Goal: Transaction & Acquisition: Purchase product/service

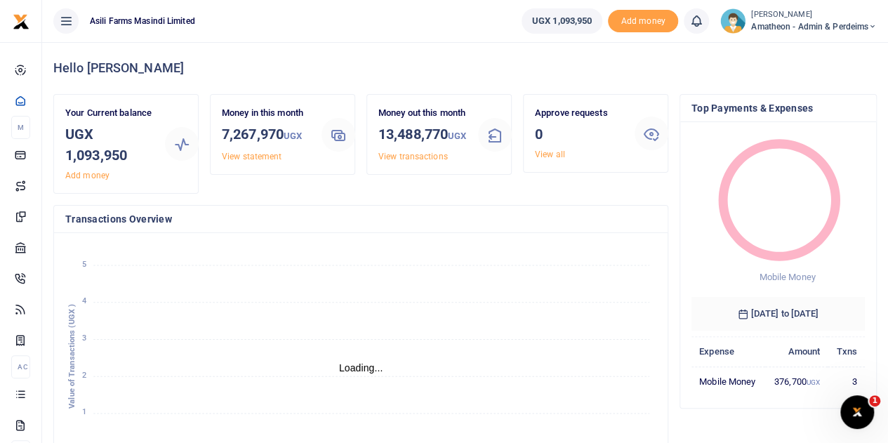
scroll to position [11, 11]
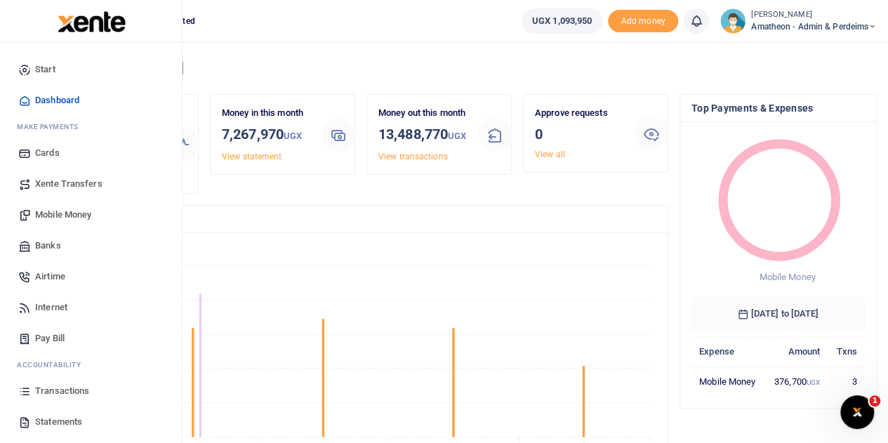
click at [58, 212] on span "Mobile Money" at bounding box center [63, 215] width 56 height 14
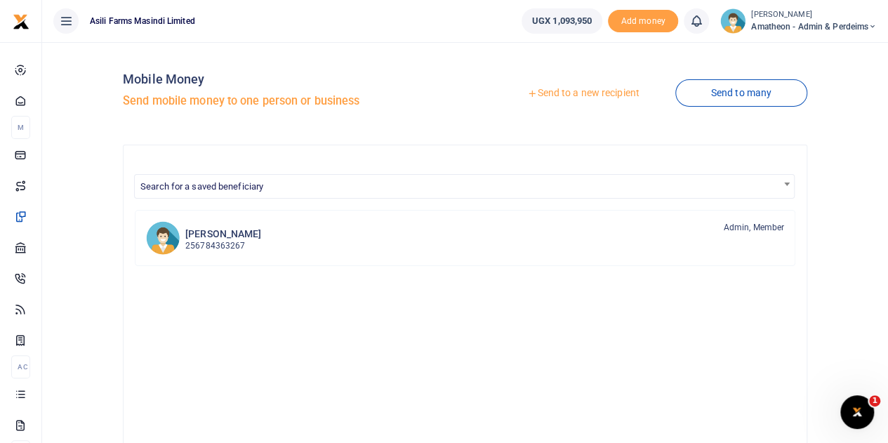
click at [549, 88] on link "Send to a new recipient" at bounding box center [583, 93] width 183 height 25
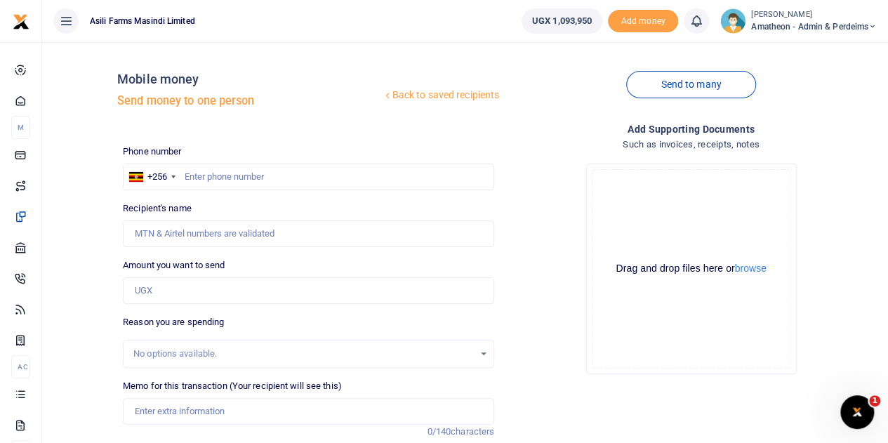
click at [749, 269] on div at bounding box center [444, 221] width 888 height 443
click at [754, 269] on button "browse" at bounding box center [751, 268] width 32 height 11
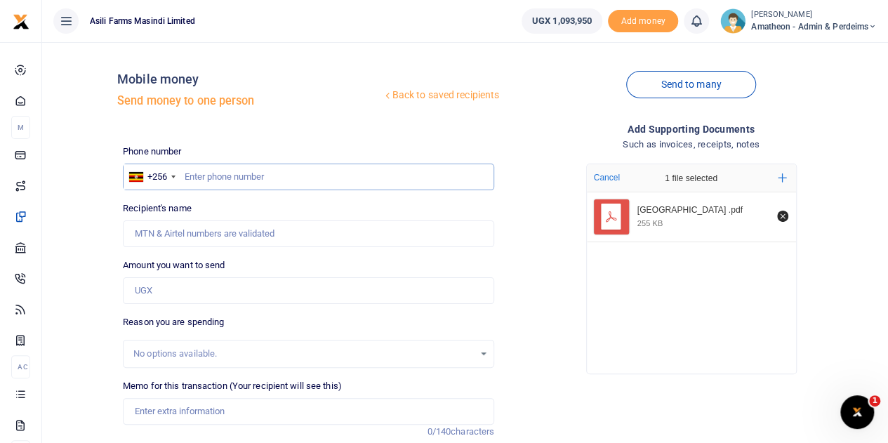
click at [231, 178] on input "text" at bounding box center [309, 177] width 372 height 27
type input "784455624"
type input "Abdallah Mugoya"
type input "784455624"
click at [169, 291] on input "Amount you want to send" at bounding box center [309, 290] width 372 height 27
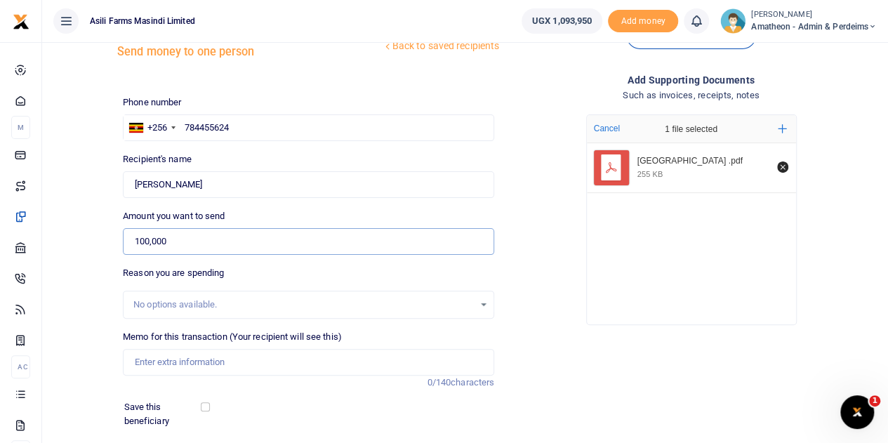
scroll to position [70, 0]
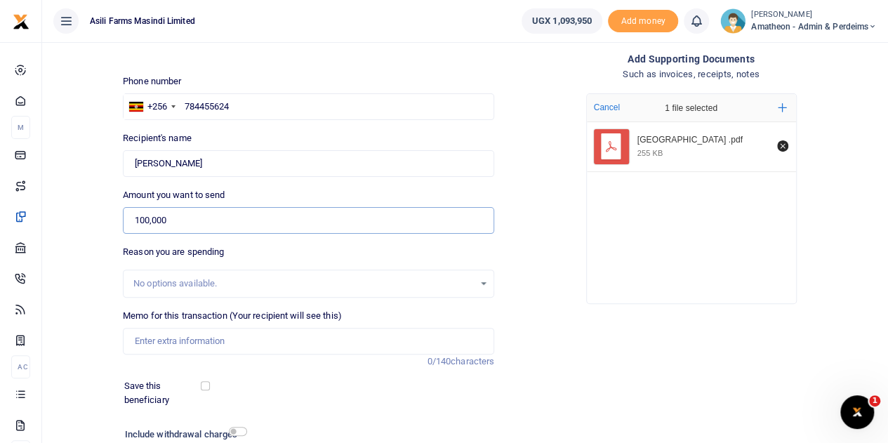
type input "100,000"
click at [185, 342] on input "Memo for this transaction (Your recipient will see this)" at bounding box center [309, 341] width 372 height 27
click at [233, 339] on input "Firewood 3trips for Res1 staff kitchen" at bounding box center [309, 341] width 372 height 27
click at [180, 343] on input "Firewood 3trips for Bosco staff kitchen" at bounding box center [309, 341] width 372 height 27
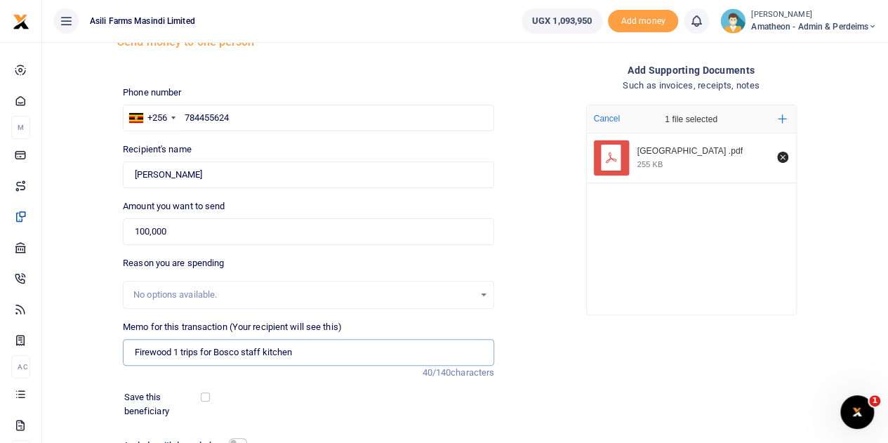
scroll to position [177, 0]
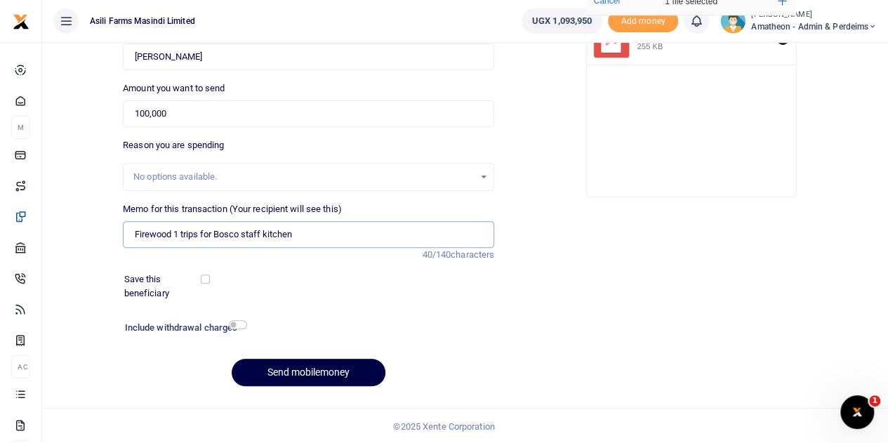
type input "Firewood 1 trips for Bosco staff kitchen"
click at [237, 322] on input "checkbox" at bounding box center [238, 324] width 18 height 9
checkbox input "true"
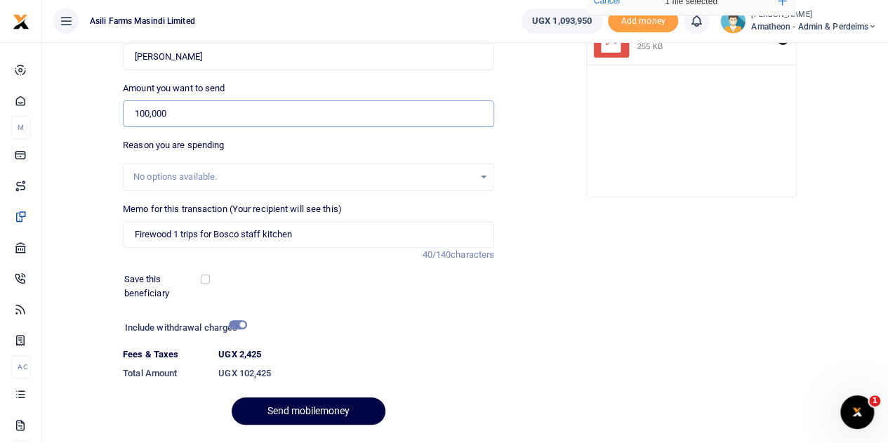
drag, startPoint x: 192, startPoint y: 112, endPoint x: 130, endPoint y: 114, distance: 62.6
click at [130, 114] on input "100,000" at bounding box center [309, 113] width 372 height 27
type input "102,500"
click at [239, 322] on input "checkbox" at bounding box center [238, 324] width 18 height 9
checkbox input "false"
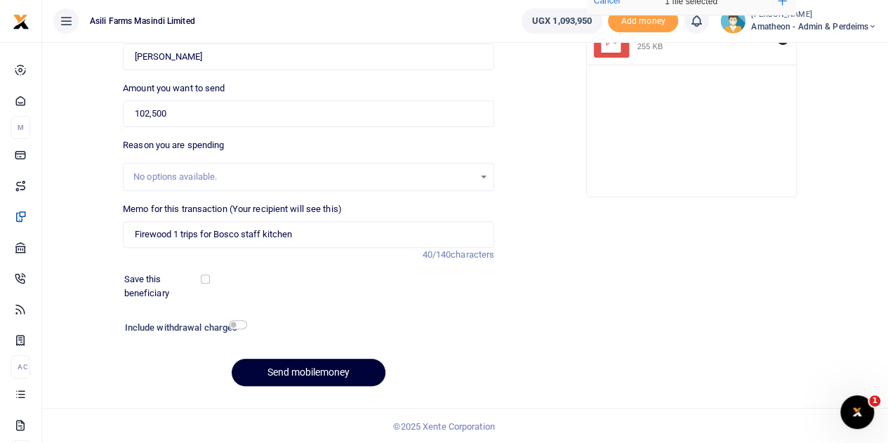
click at [294, 372] on button "Send mobilemoney" at bounding box center [309, 372] width 154 height 27
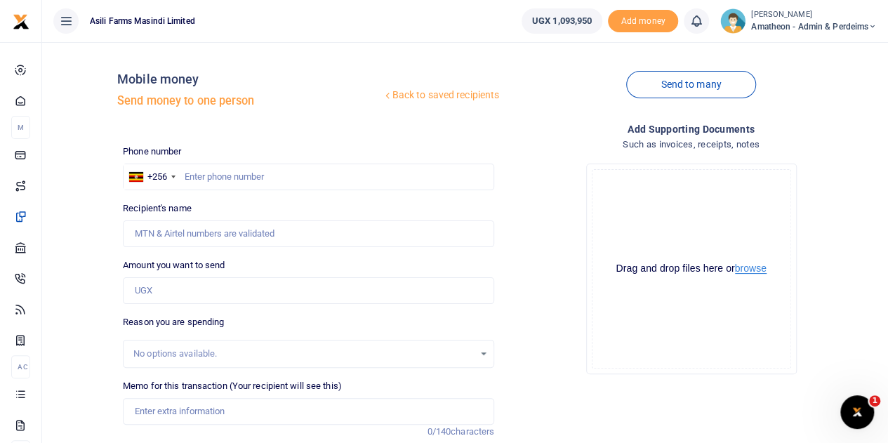
click at [756, 269] on button "browse" at bounding box center [751, 268] width 32 height 11
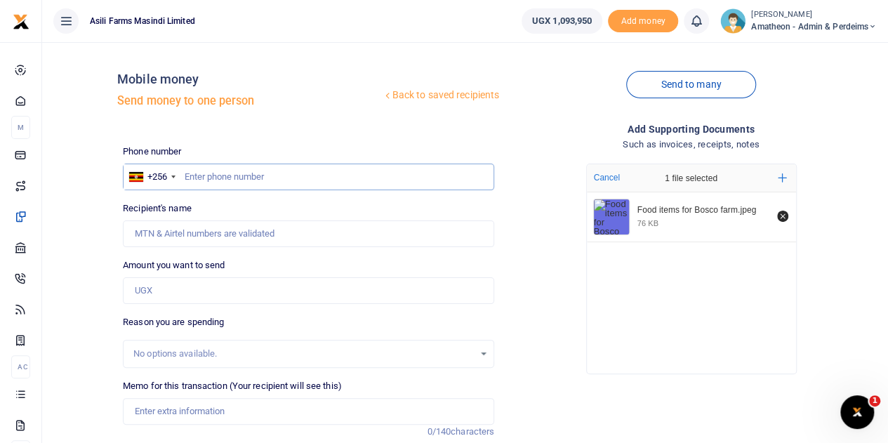
click at [229, 175] on input "text" at bounding box center [309, 177] width 372 height 27
click at [218, 178] on input "text" at bounding box center [309, 177] width 372 height 27
type input "779693003"
type input "Innocent Odongkara"
type input "779693003"
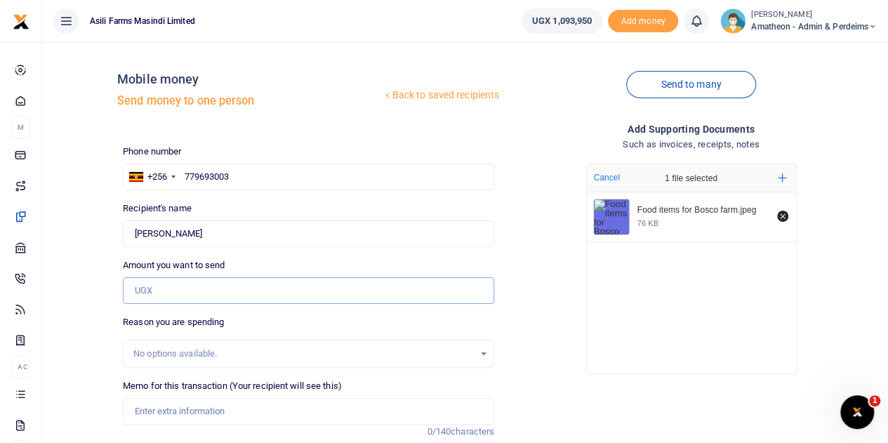
click at [156, 294] on input "Amount you want to send" at bounding box center [309, 290] width 372 height 27
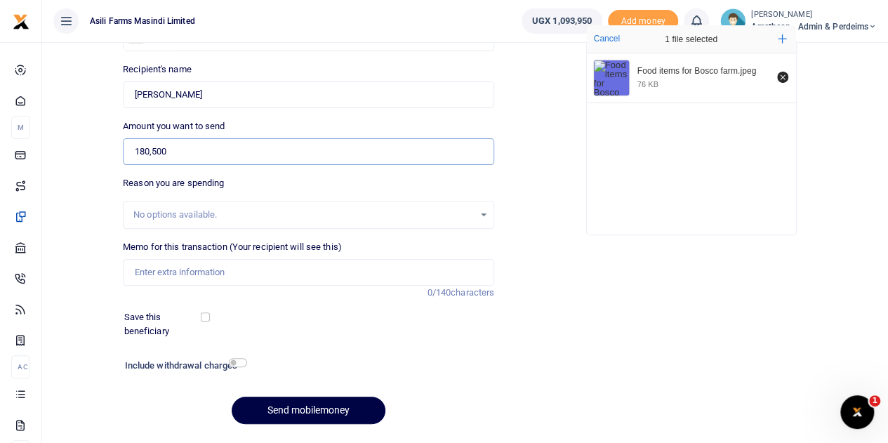
scroll to position [140, 0]
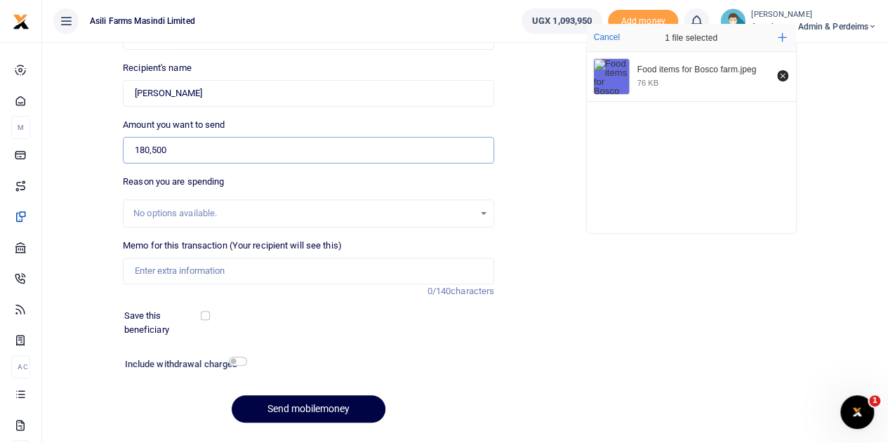
type input "180,500"
click at [160, 274] on input "Memo for this transaction (Your recipient will see this)" at bounding box center [309, 271] width 372 height 27
click at [185, 266] on input "Memo for this transaction (Your recipient will see this)" at bounding box center [309, 271] width 372 height 27
click at [343, 269] on input "Food items for Bosco farm cluster Cooking oil" at bounding box center [309, 271] width 372 height 27
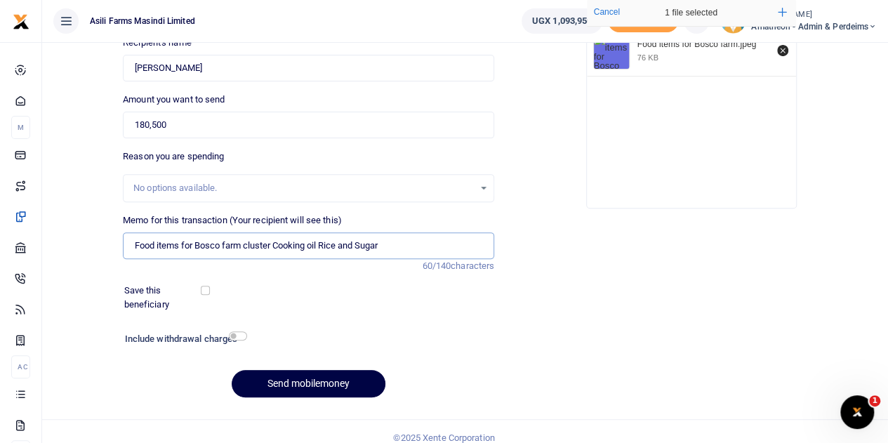
scroll to position [177, 0]
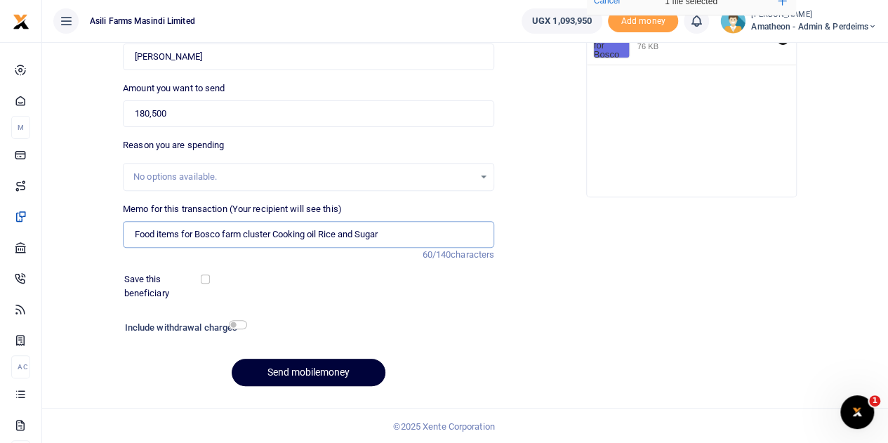
type input "Food items for Bosco farm cluster Cooking oil Rice and Sugar"
click at [301, 370] on button "Send mobilemoney" at bounding box center [309, 372] width 154 height 27
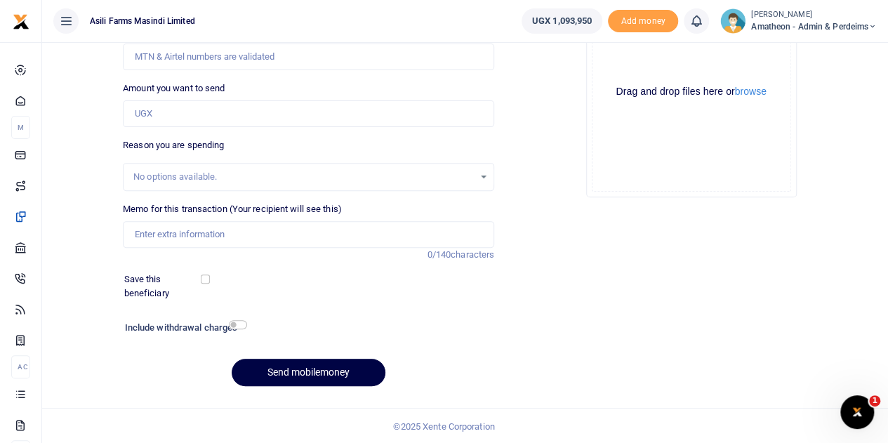
scroll to position [37, 0]
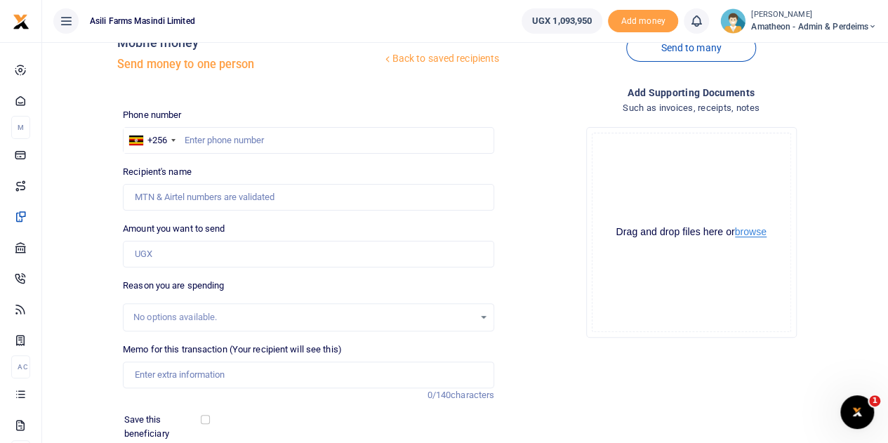
click at [750, 231] on button "browse" at bounding box center [751, 232] width 32 height 11
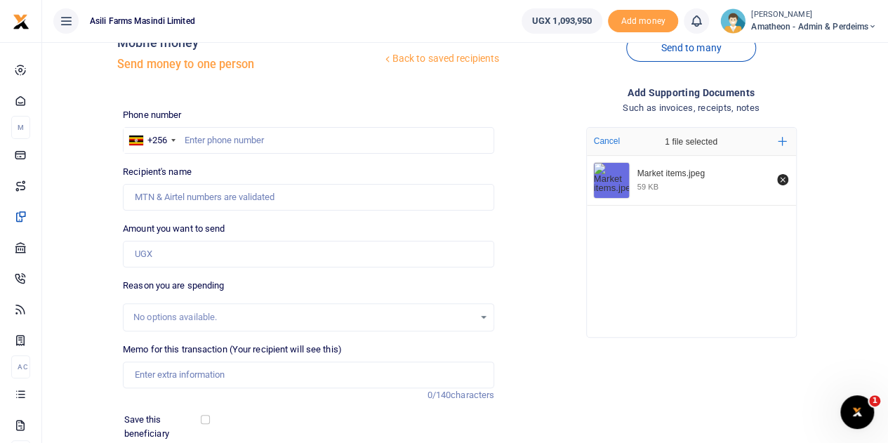
click at [636, 176] on div "Market items.jpeg 59 KB" at bounding box center [712, 181] width 167 height 24
click at [597, 182] on img "File Uploader" at bounding box center [611, 180] width 35 height 35
click at [598, 180] on img "File Uploader" at bounding box center [611, 180] width 35 height 35
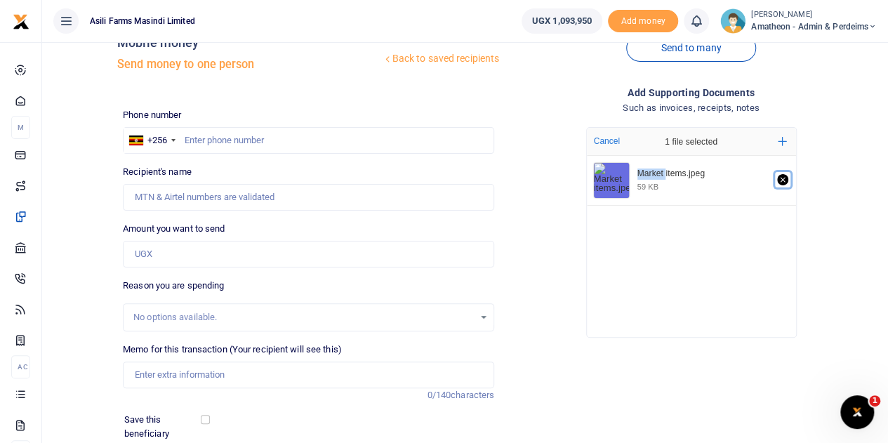
click at [784, 178] on icon "Remove file" at bounding box center [782, 179] width 11 height 11
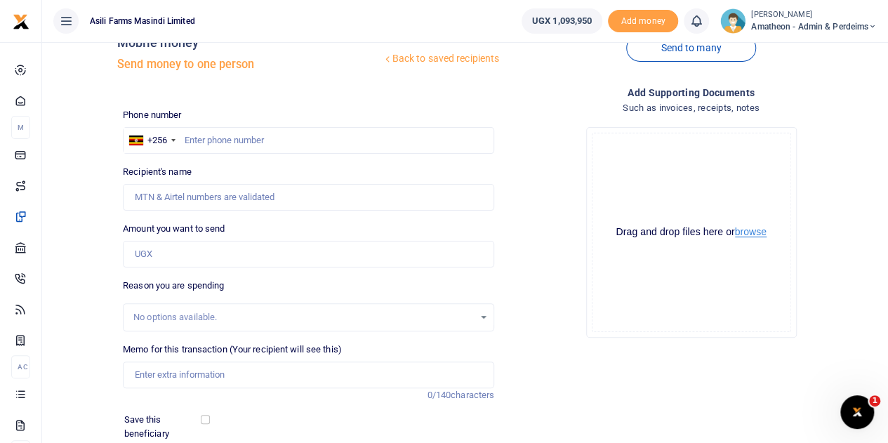
click at [751, 233] on button "browse" at bounding box center [751, 232] width 32 height 11
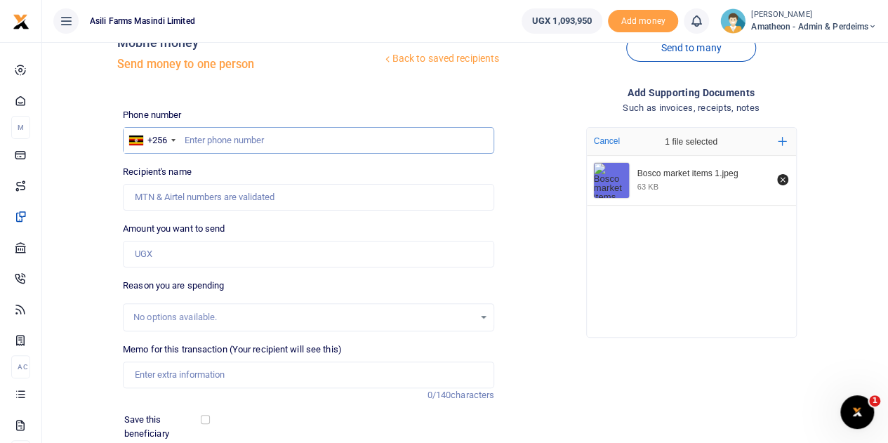
click at [225, 140] on input "text" at bounding box center [309, 140] width 372 height 27
type input "765936905"
type input "Grace Akello"
type input "765936905"
click at [164, 252] on input "Amount you want to send" at bounding box center [309, 254] width 372 height 27
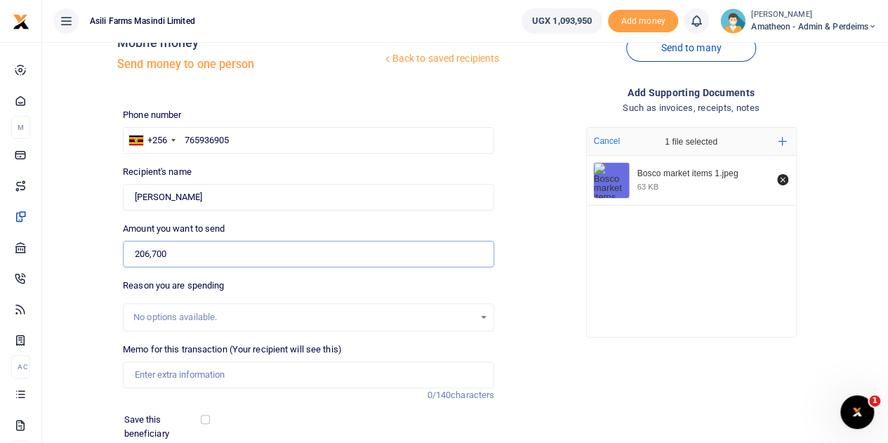
type input "206,700"
click at [187, 379] on input "Memo for this transaction (Your recipient will see this)" at bounding box center [309, 375] width 372 height 27
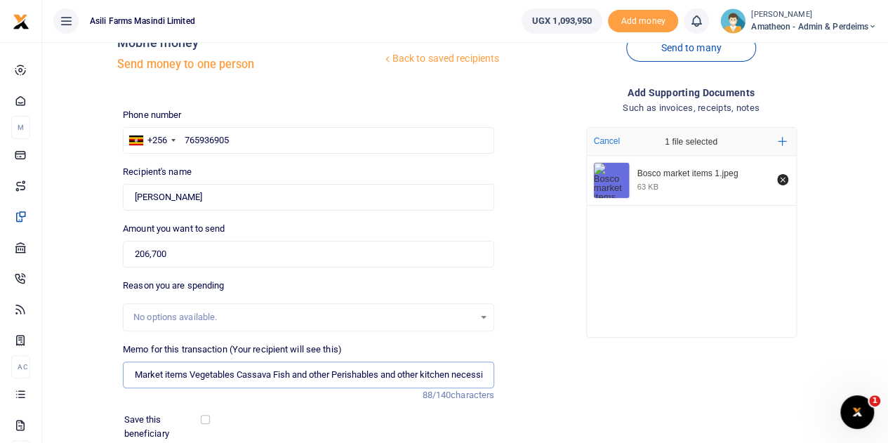
click at [351, 380] on input "Market items Vegetables Cassava Fish and other Perishables and other kitchen ne…" at bounding box center [309, 375] width 372 height 27
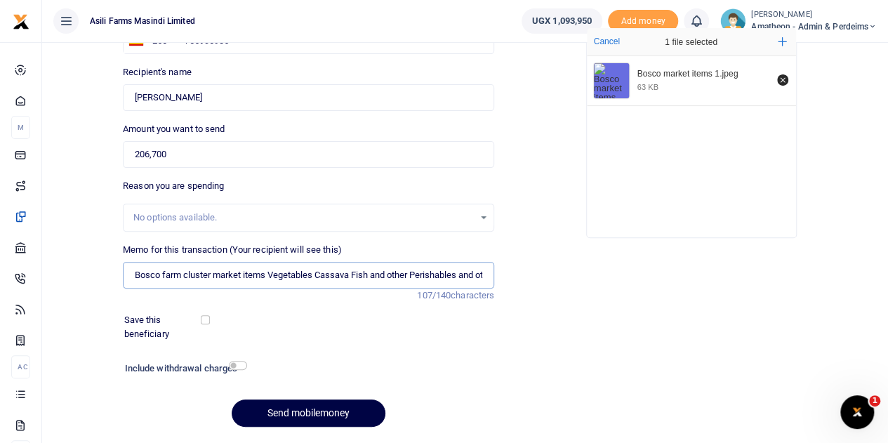
scroll to position [177, 0]
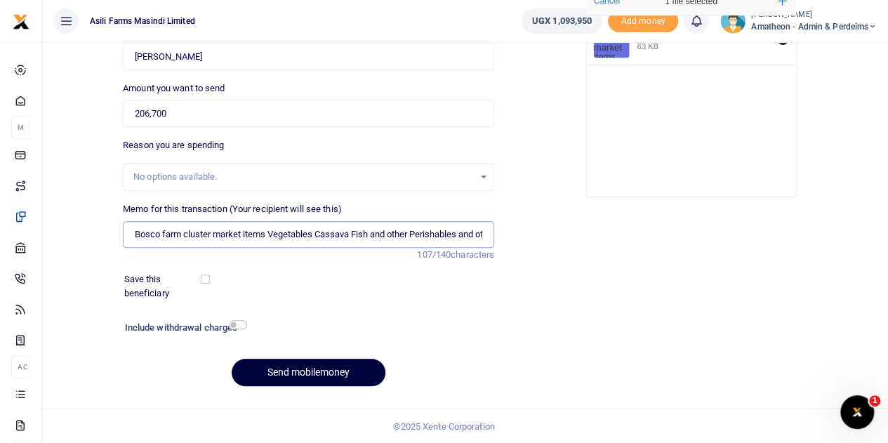
type input "Bosco farm cluster market items Vegetables Cassava Fish and other Perishables a…"
click at [310, 367] on button "Send mobilemoney" at bounding box center [309, 372] width 154 height 27
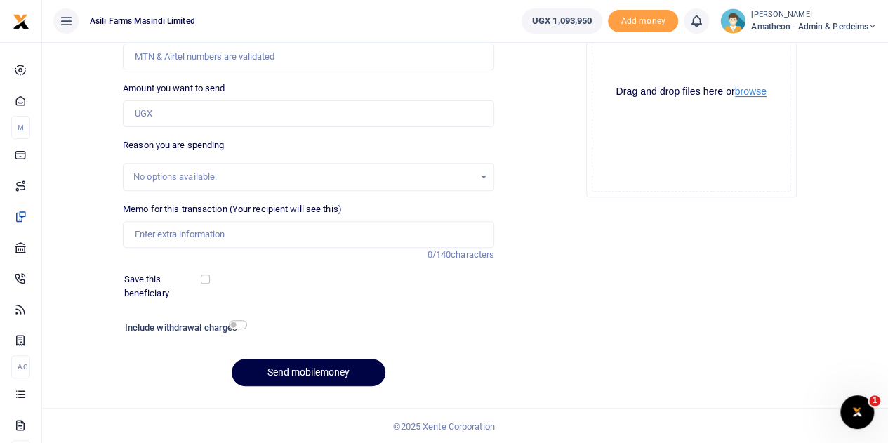
click at [751, 91] on button "browse" at bounding box center [751, 91] width 32 height 11
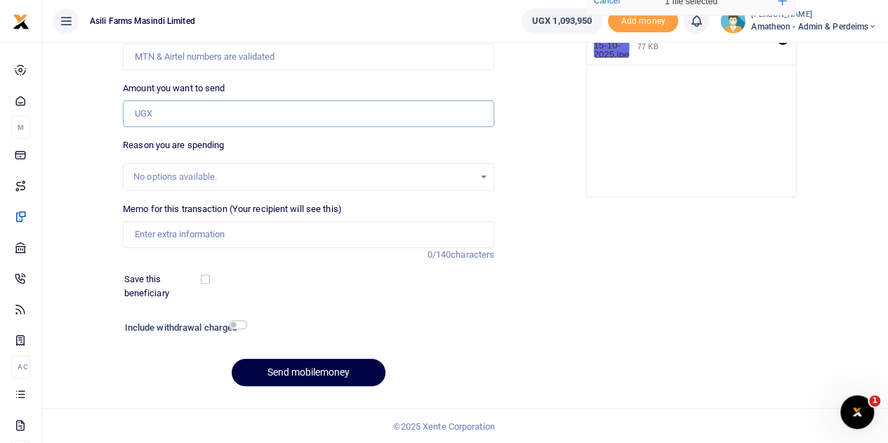
click at [208, 120] on input "Amount you want to send" at bounding box center [309, 113] width 372 height 27
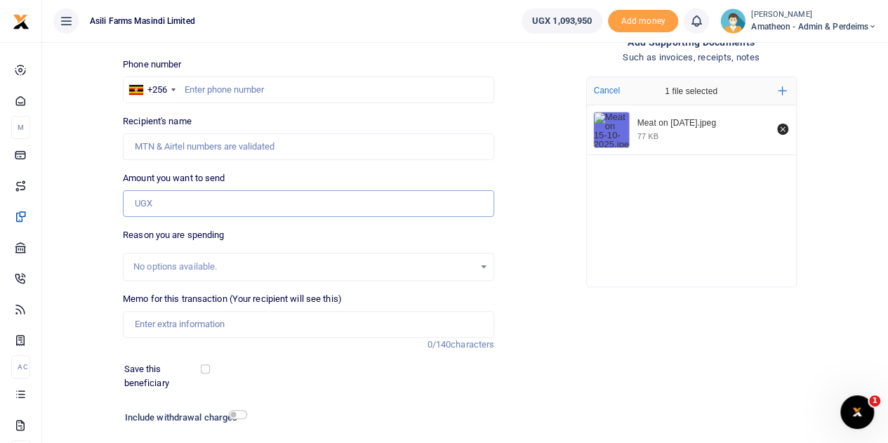
scroll to position [37, 0]
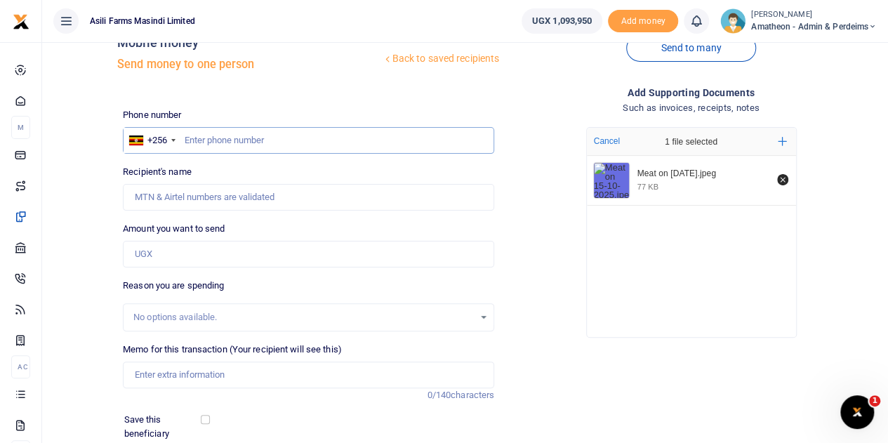
click at [264, 139] on input "text" at bounding box center [309, 140] width 372 height 27
type input "779450048"
type input "Joel Okello"
type input "779450048"
click at [185, 252] on input "Amount you want to send" at bounding box center [309, 254] width 372 height 27
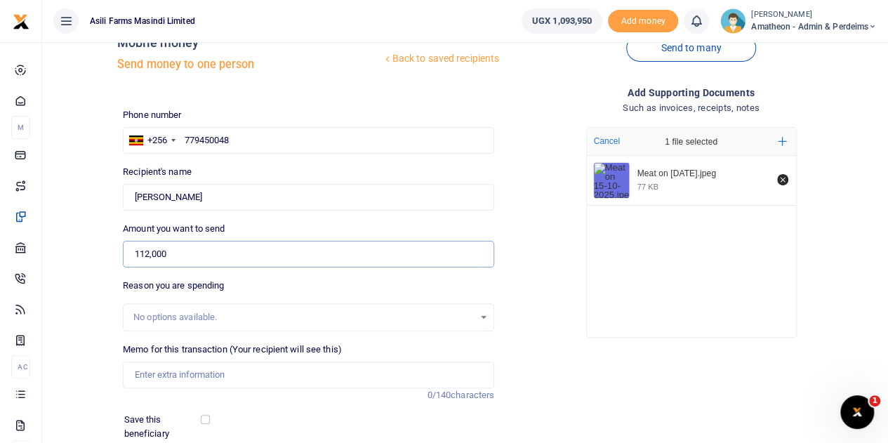
type input "112,000"
click at [197, 370] on input "Memo for this transaction (Your recipient will see this)" at bounding box center [309, 375] width 372 height 27
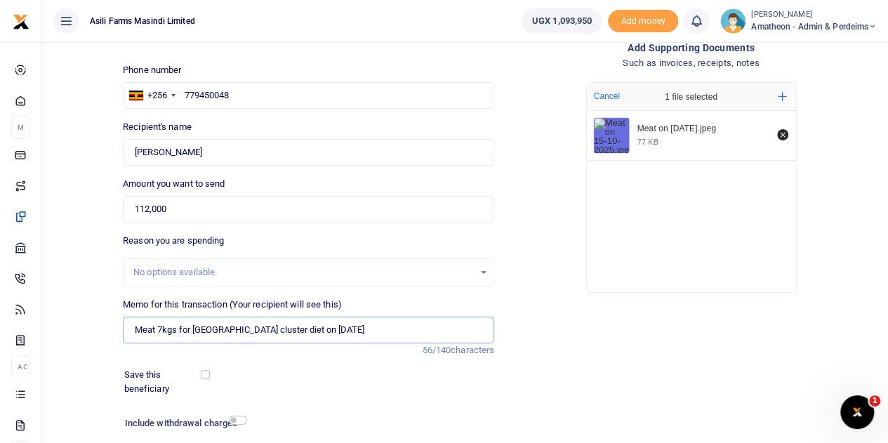
scroll to position [177, 0]
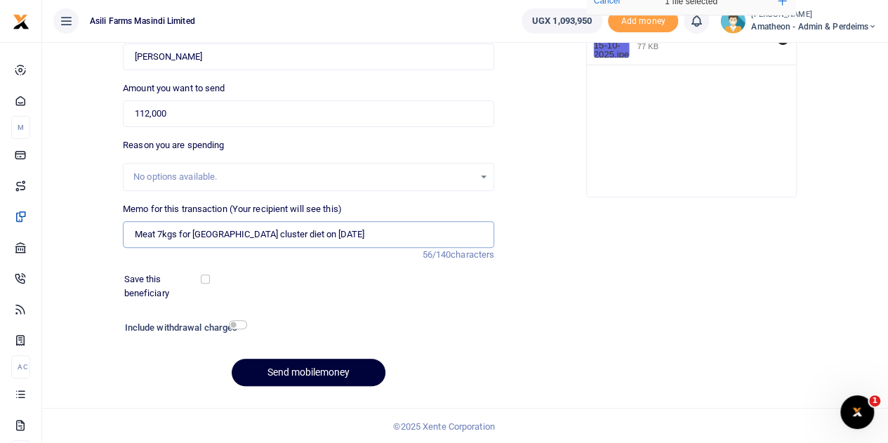
type input "Meat 7kgs for Bosco farm cluster diet on 15 October 2025"
click at [303, 367] on button "Send mobilemoney" at bounding box center [309, 372] width 154 height 27
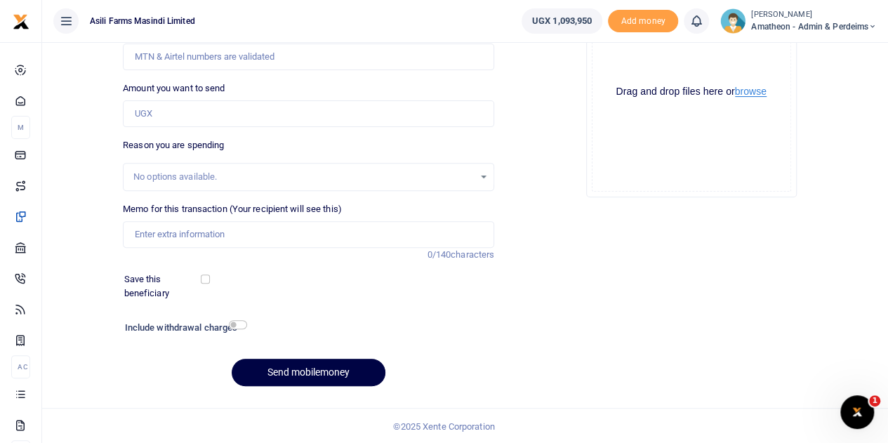
click at [754, 94] on button "browse" at bounding box center [751, 91] width 32 height 11
click at [750, 90] on button "browse" at bounding box center [751, 91] width 32 height 11
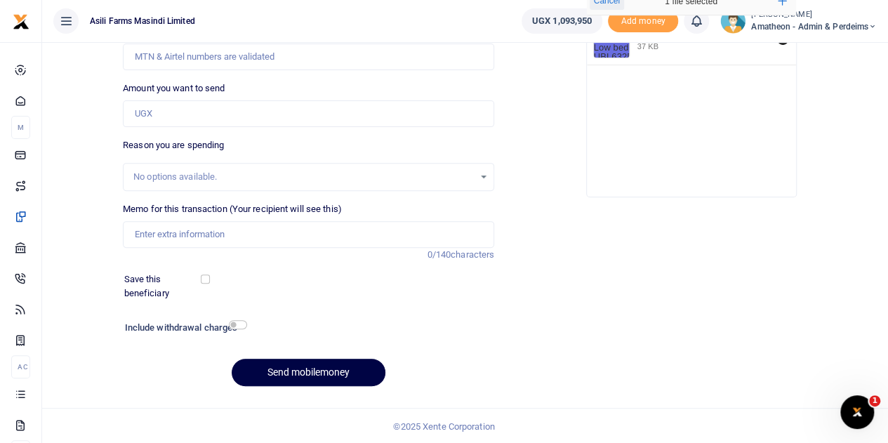
scroll to position [37, 0]
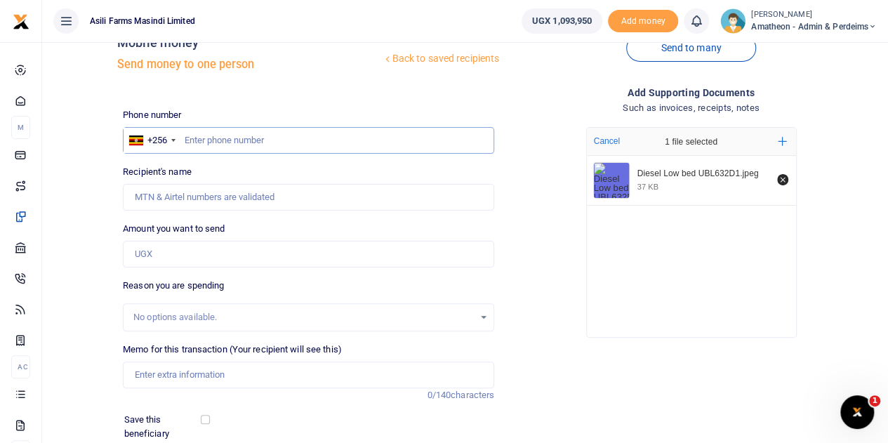
click at [212, 137] on input "text" at bounding box center [309, 140] width 372 height 27
type input "783507421"
type input "[PERSON_NAME]"
type input "783507421"
click at [183, 256] on input "Amount you want to send" at bounding box center [309, 254] width 372 height 27
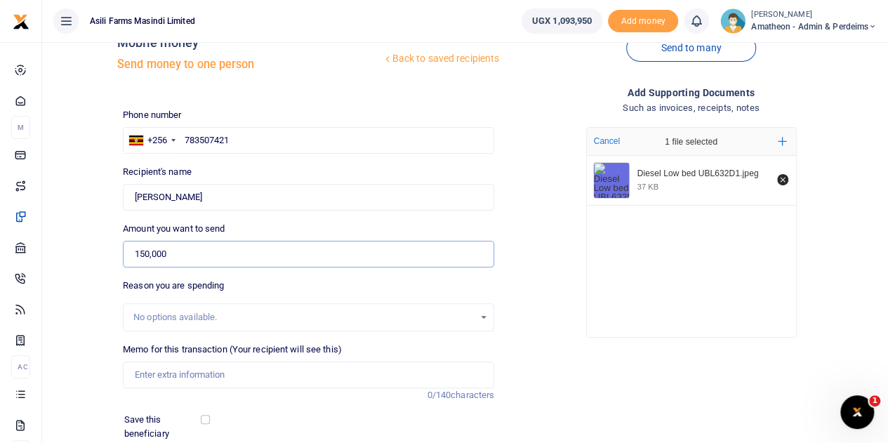
type input "150,000"
click at [177, 375] on input "Memo for this transaction (Your recipient will see this)" at bounding box center [309, 375] width 372 height 27
type input "Diesel to suplime"
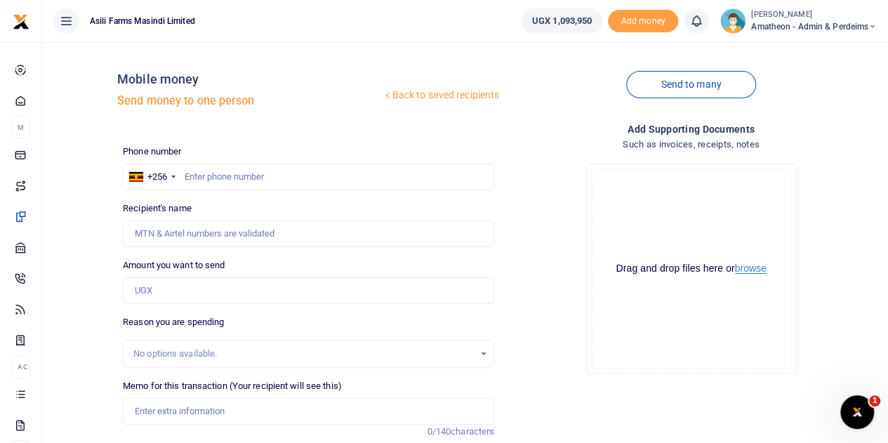
click at [751, 270] on button "browse" at bounding box center [751, 268] width 32 height 11
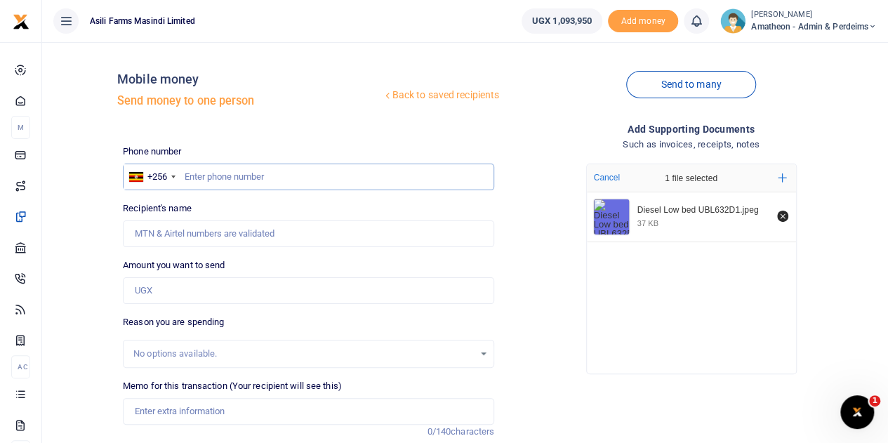
click at [295, 178] on input "text" at bounding box center [309, 177] width 372 height 27
click at [287, 174] on input "text" at bounding box center [309, 177] width 372 height 27
type input "783507421"
type input "Samuel Ochen"
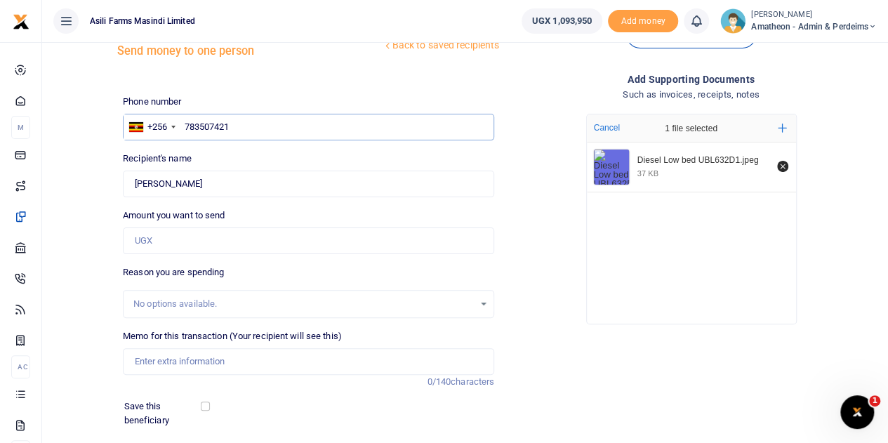
scroll to position [70, 0]
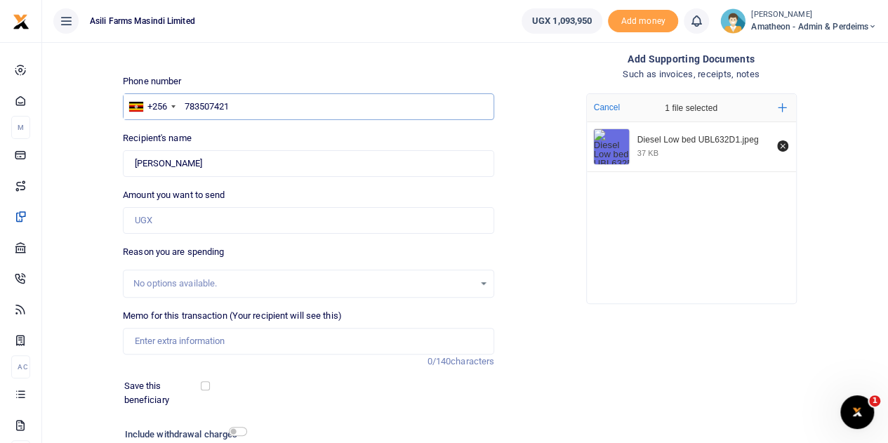
type input "783507421"
click at [177, 224] on input "Amount you want to send" at bounding box center [309, 220] width 372 height 27
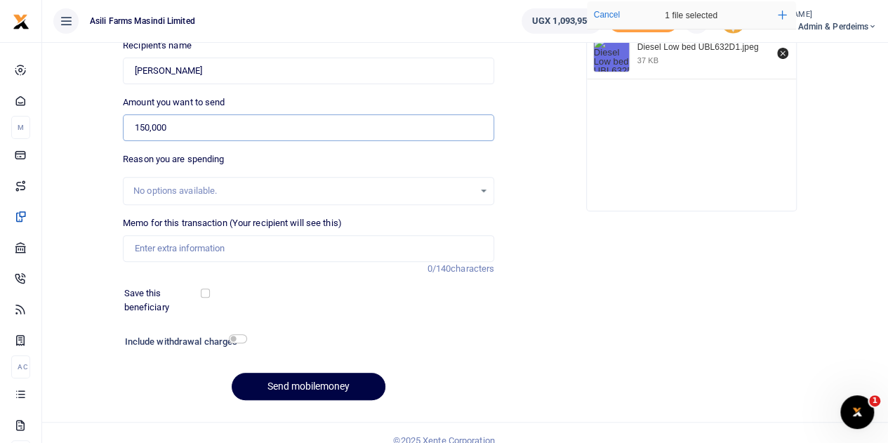
scroll to position [177, 0]
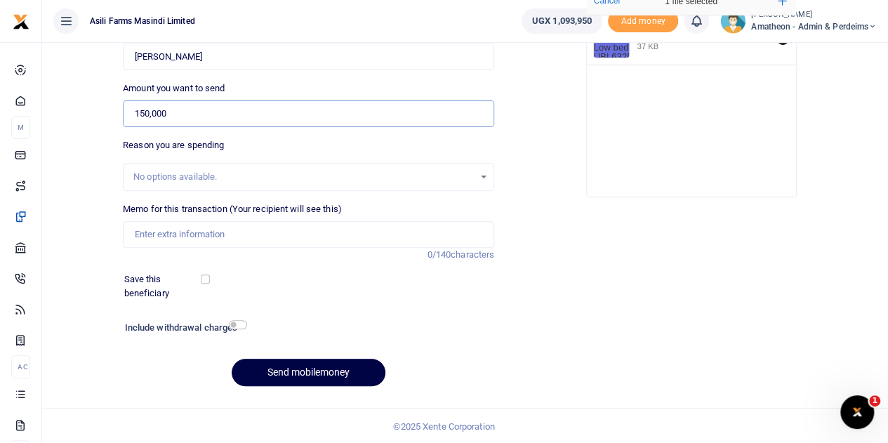
type input "150,000"
click at [183, 230] on input "Memo for this transaction (Your recipient will see this)" at bounding box center [309, 234] width 372 height 27
click at [239, 238] on input "Diesel to suplime" at bounding box center [309, 234] width 372 height 27
click at [280, 230] on input "Diesel for 150000 to supplement" at bounding box center [309, 234] width 372 height 27
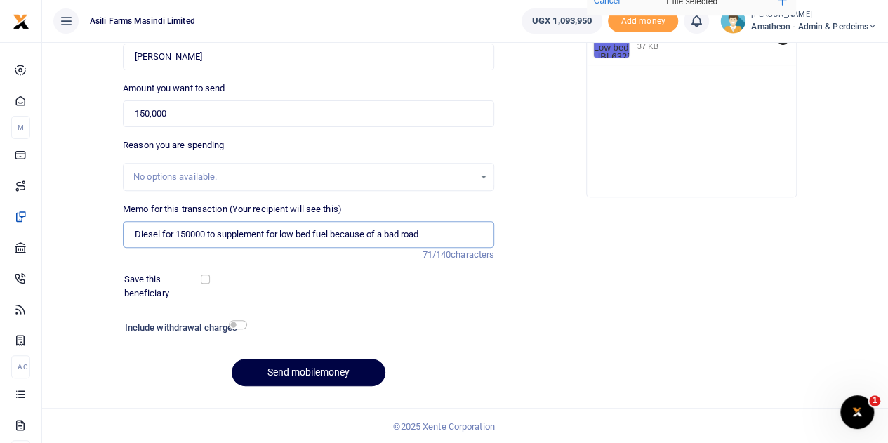
drag, startPoint x: 435, startPoint y: 238, endPoint x: 131, endPoint y: 228, distance: 305.0
click at [131, 228] on input "Diesel for 150000 to supplement for low bed fuel because of a bad road" at bounding box center [309, 234] width 372 height 27
click at [433, 232] on input "Diesel for 150000 to supplement for low bed fuel because of a bad road" at bounding box center [309, 234] width 372 height 27
drag, startPoint x: 445, startPoint y: 233, endPoint x: 119, endPoint y: 225, distance: 326.0
click at [124, 228] on input "Diesel for 150000 to supplement for low bed fuel because of a bad road" at bounding box center [309, 234] width 372 height 27
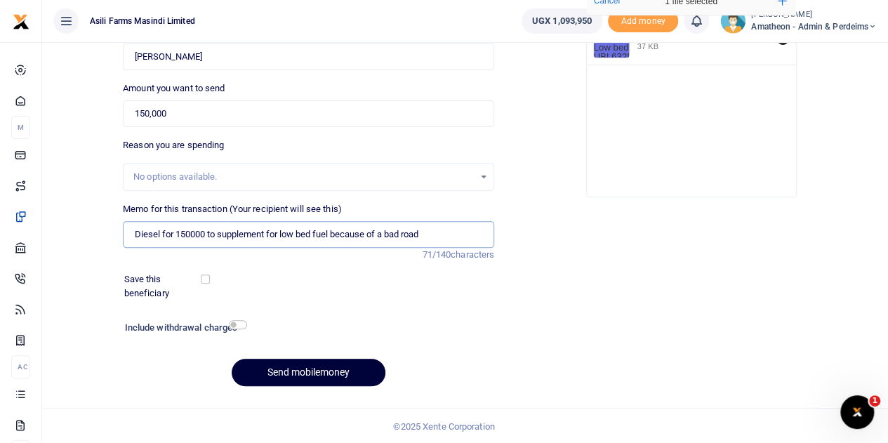
type input "Diesel for 150000 to supplement for low bed fuel because of a bad road"
click at [292, 368] on button "Send mobilemoney" at bounding box center [309, 372] width 154 height 27
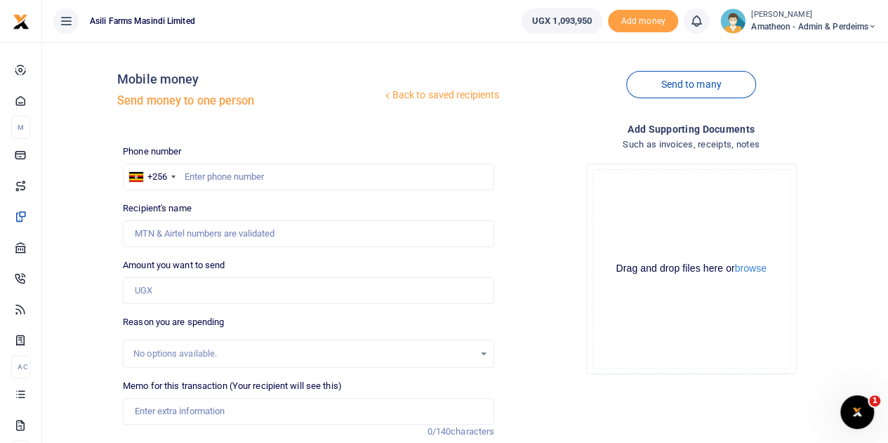
click at [754, 269] on div at bounding box center [444, 221] width 888 height 443
click at [749, 267] on button "browse" at bounding box center [751, 268] width 32 height 11
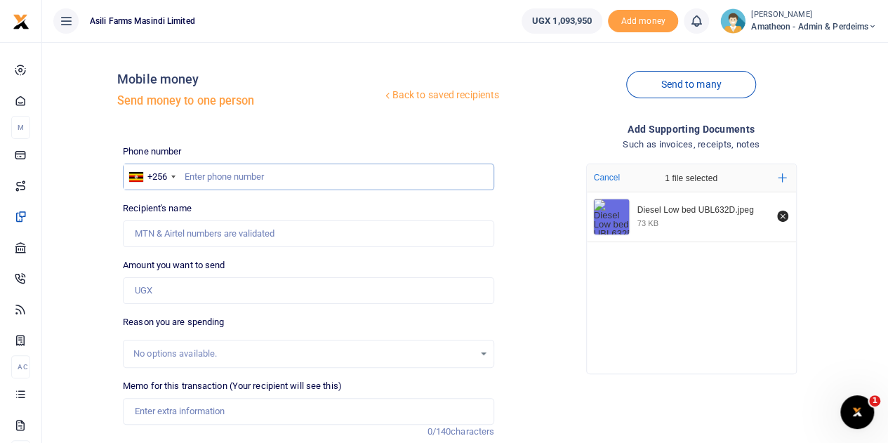
click at [215, 179] on input "text" at bounding box center [309, 177] width 372 height 27
type input "779679369"
type input "Richard Lapolo"
type input "779679369"
click at [179, 287] on input "Amount you want to send" at bounding box center [309, 290] width 372 height 27
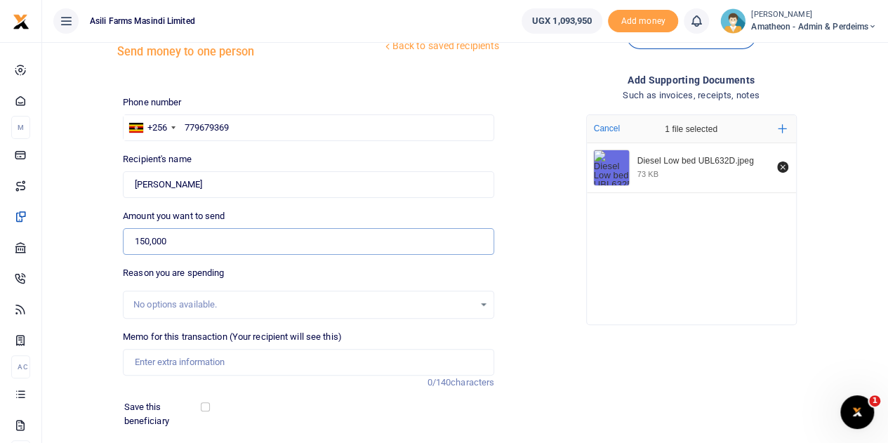
scroll to position [70, 0]
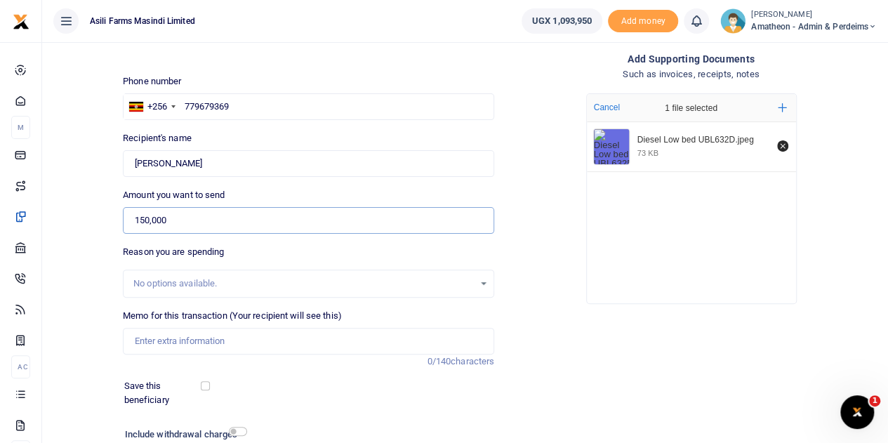
type input "150,000"
click at [174, 347] on input "Memo for this transaction (Your recipient will see this)" at bounding box center [309, 341] width 372 height 27
paste input "Diesel for 150000 to supplement for low bed fuel because of a bad road"
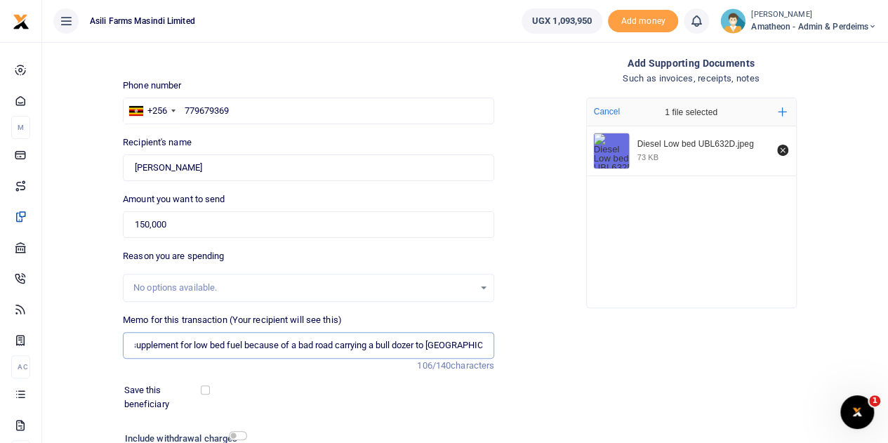
scroll to position [177, 0]
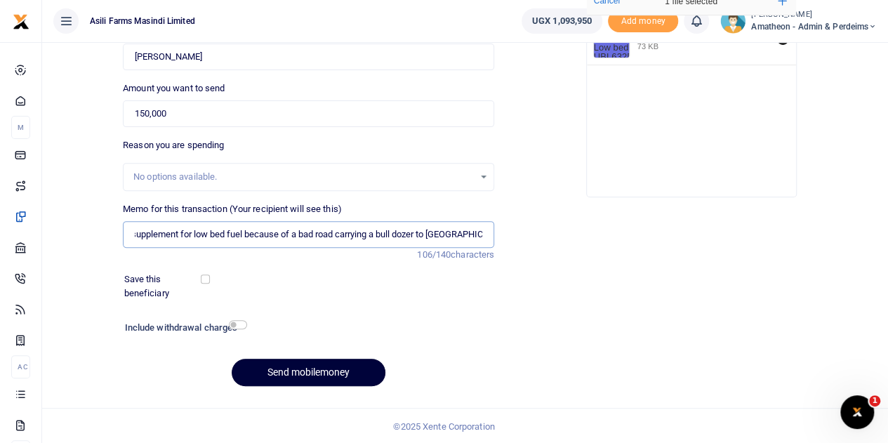
type input "Diesel for 150000 to supplement for low bed fuel because of a bad road carrying…"
click at [302, 367] on button "Send mobilemoney" at bounding box center [309, 372] width 154 height 27
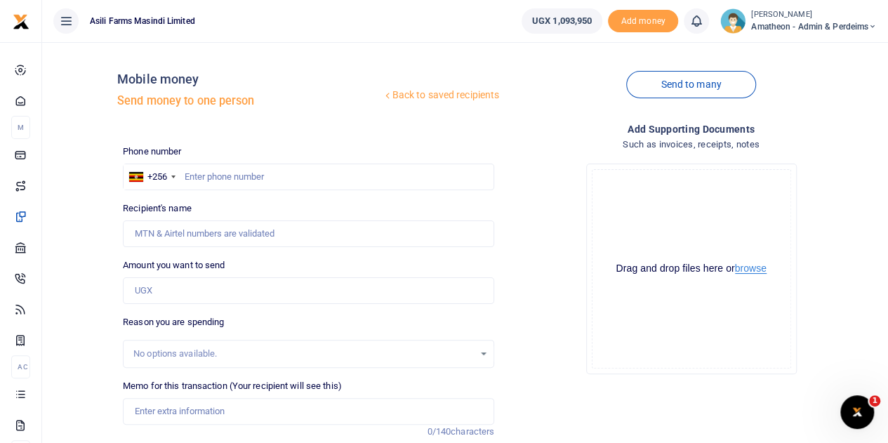
click at [751, 272] on button "browse" at bounding box center [751, 268] width 32 height 11
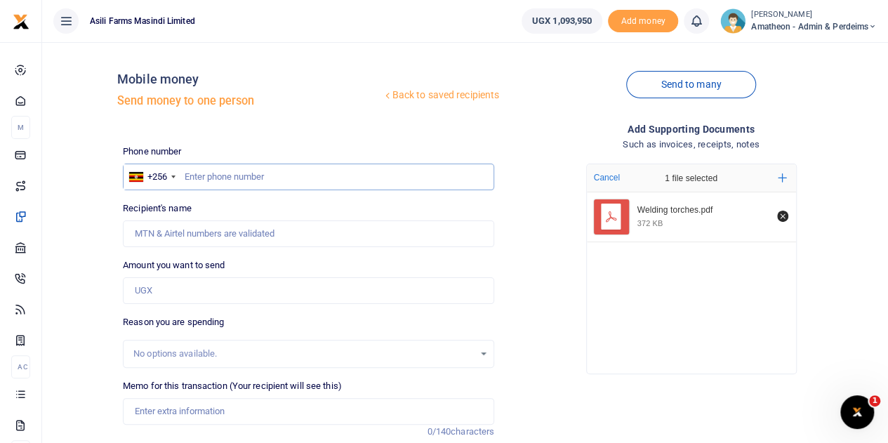
click at [227, 178] on input "text" at bounding box center [309, 177] width 372 height 27
type input "753264942"
click at [178, 284] on input "Amount you want to send" at bounding box center [309, 290] width 372 height 27
type input "[PERSON_NAME]"
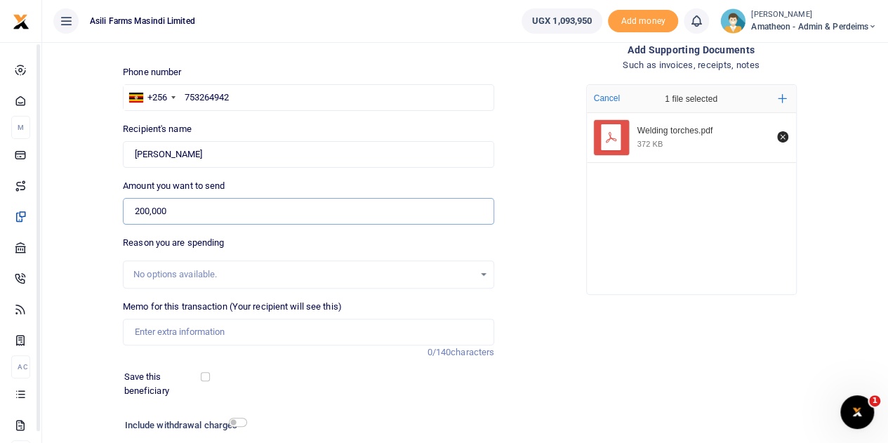
scroll to position [140, 0]
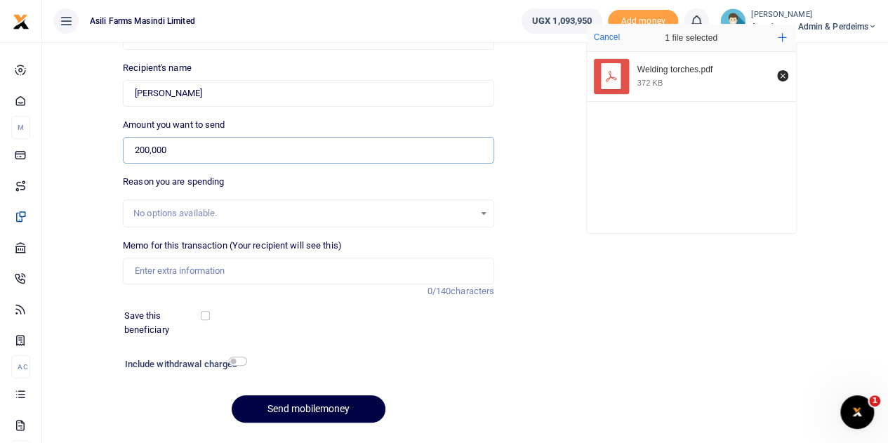
type input "200,000"
click at [179, 275] on input "Memo for this transaction (Your recipient will see this)" at bounding box center [309, 271] width 372 height 27
type input "Welding torch electrode holders heavy duty 2pcs"
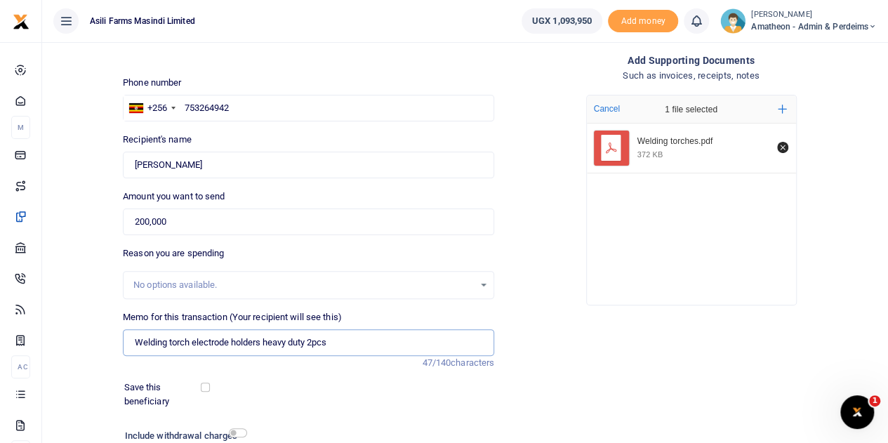
scroll to position [0, 0]
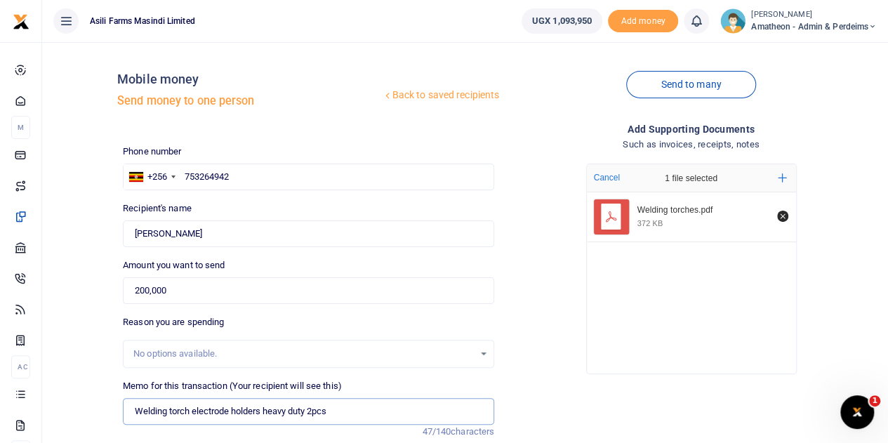
drag, startPoint x: 353, startPoint y: 411, endPoint x: 131, endPoint y: 405, distance: 222.0
click at [131, 405] on input "Welding torch electrode holders heavy duty 2pcs" at bounding box center [309, 411] width 372 height 27
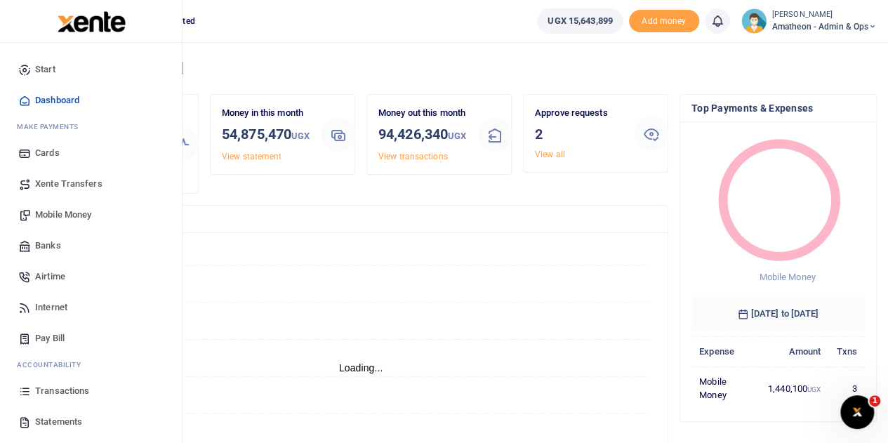
click at [53, 213] on span "Mobile Money" at bounding box center [63, 215] width 56 height 14
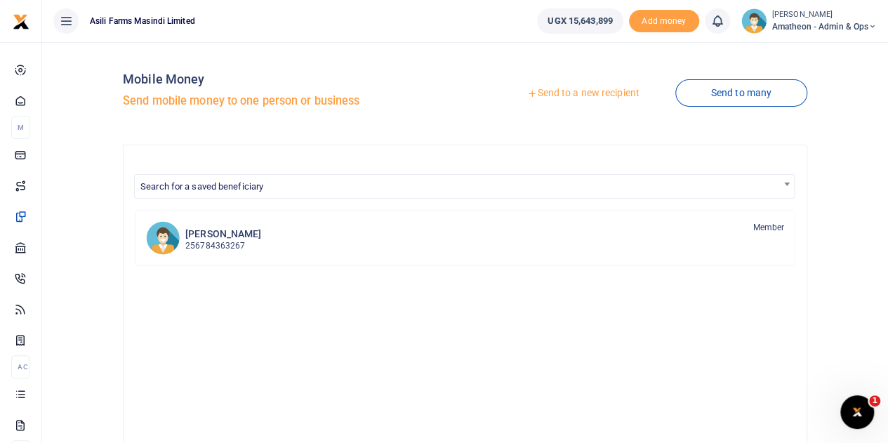
click at [556, 95] on link "Send to a new recipient" at bounding box center [583, 93] width 183 height 25
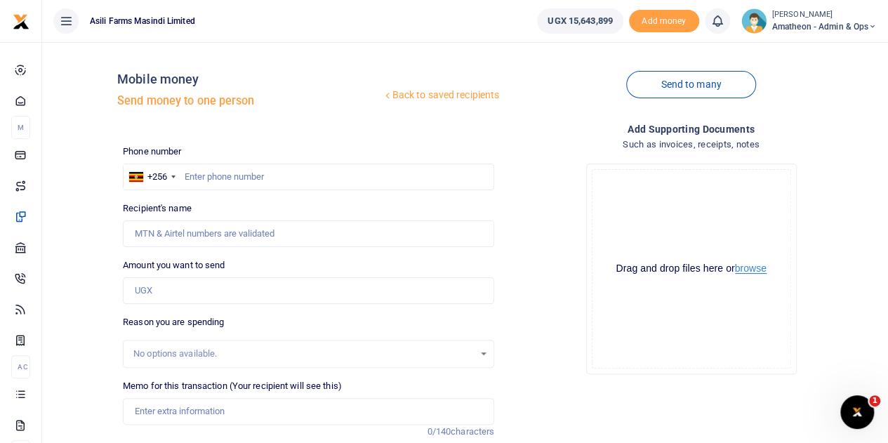
click at [749, 270] on button "browse" at bounding box center [751, 268] width 32 height 11
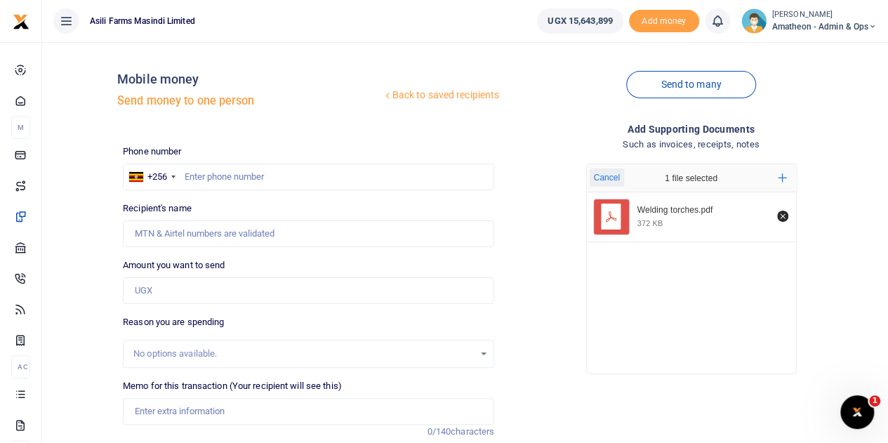
scroll to position [70, 0]
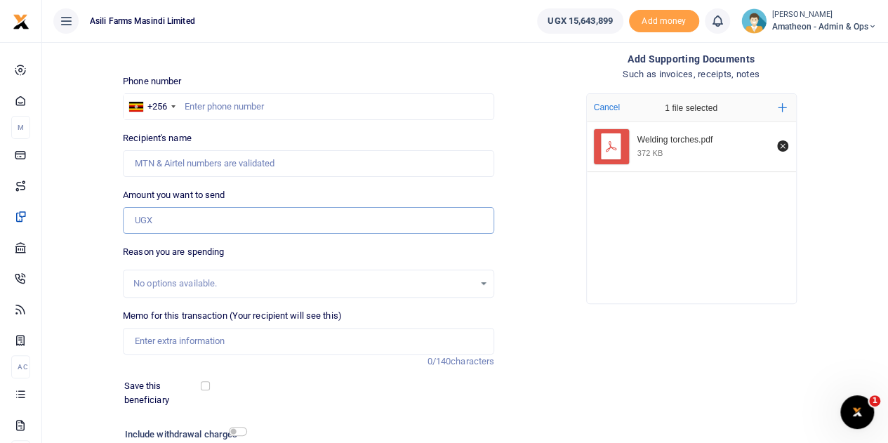
click at [155, 219] on input "Amount you want to send" at bounding box center [309, 220] width 372 height 27
type input "200,000"
click at [169, 345] on input "Memo for this transaction (Your recipient will see this)" at bounding box center [309, 341] width 372 height 27
paste input "Welding torch electrode holders heavy duty 2pcs"
type input "Welding torch electrode holders heavy duty 2pcs"
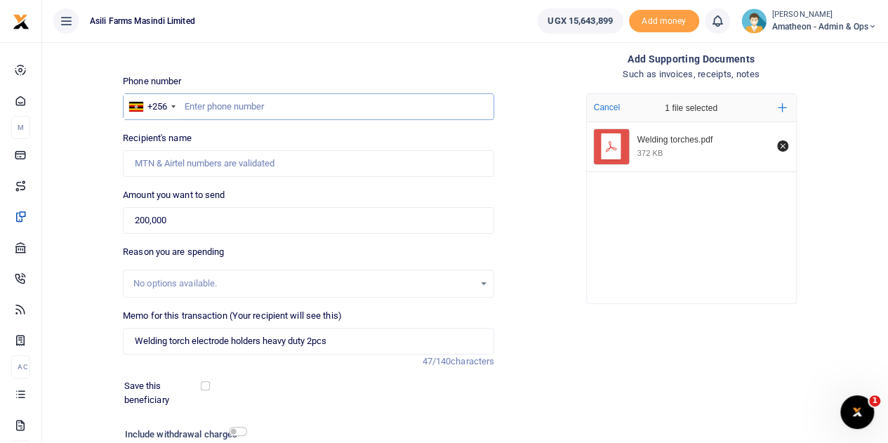
click at [221, 105] on input "text" at bounding box center [309, 106] width 372 height 27
type input "753264942"
click at [320, 187] on div "Phone number +256 Uganda +256 753264942 Phone is required. Recipient's name Nam…" at bounding box center [308, 289] width 383 height 430
type input "John Mutebi"
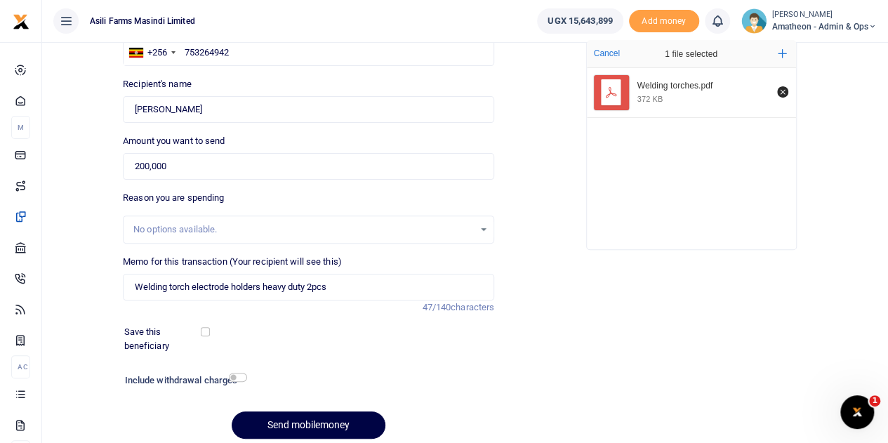
scroll to position [177, 0]
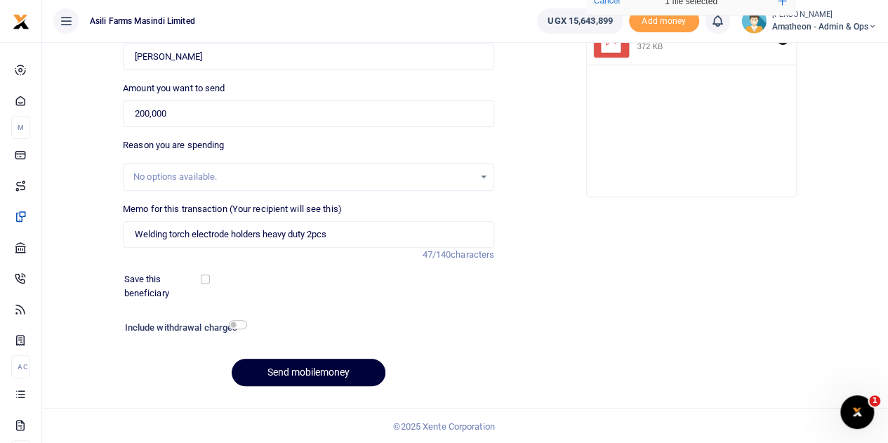
click at [312, 367] on button "Send mobilemoney" at bounding box center [309, 372] width 154 height 27
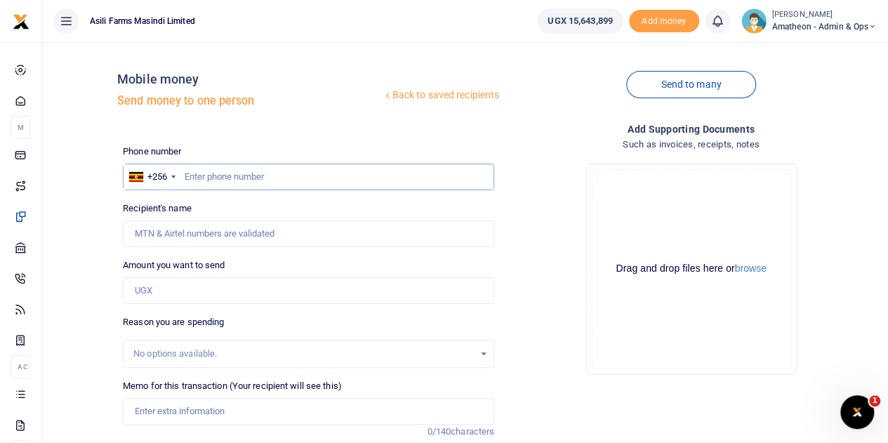
click at [222, 177] on input "text" at bounding box center [309, 177] width 372 height 27
paste input "783507421"
type input "783507421"
type input "Samuel Ochen"
type input "783507421"
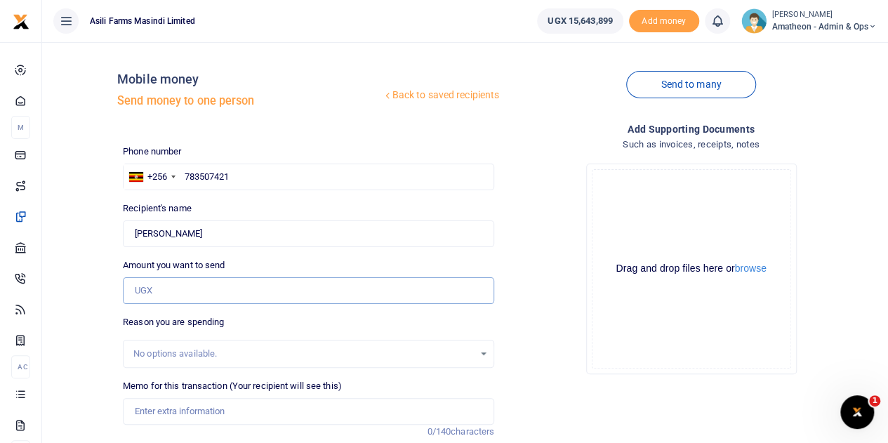
click at [184, 291] on input "Amount you want to send" at bounding box center [309, 290] width 372 height 27
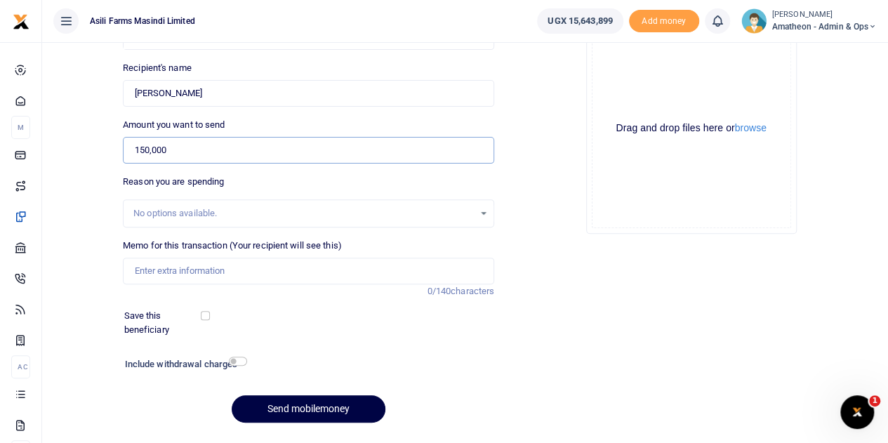
type input "150,000"
click at [162, 274] on input "Memo for this transaction (Your recipient will see this)" at bounding box center [309, 271] width 372 height 27
paste input "Diesel for 150000 to supplement for low bed fuel because of a bad road"
type input "Diesel for 150000 to supplement for low bed fuel because of a bad road carrying…"
click at [754, 129] on button "browse" at bounding box center [751, 128] width 32 height 11
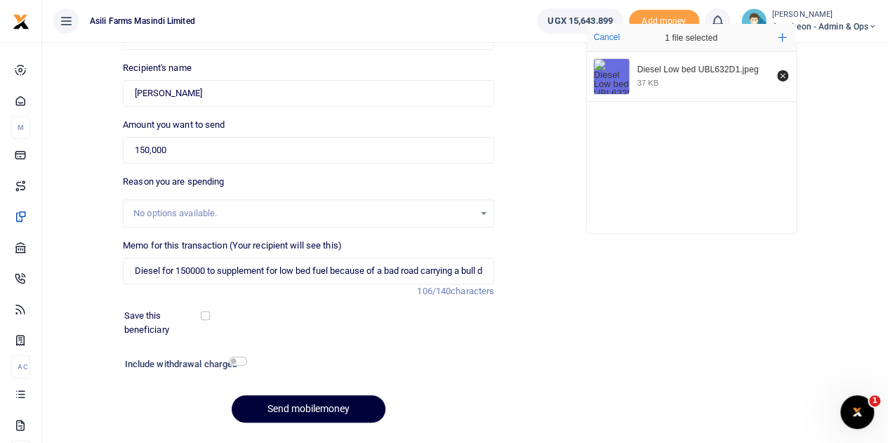
click at [314, 402] on button "Send mobilemoney" at bounding box center [309, 408] width 154 height 27
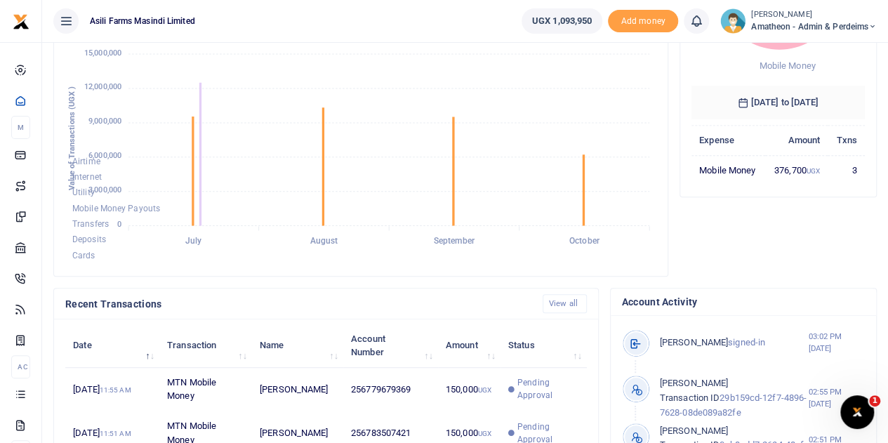
scroll to position [421, 0]
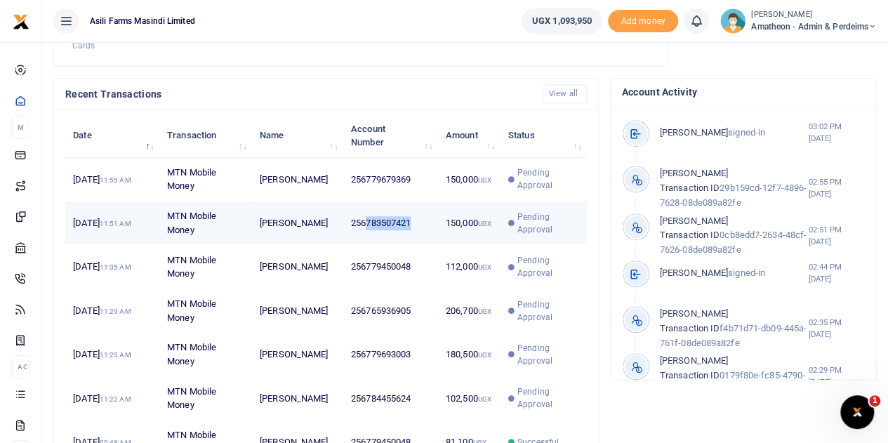
drag, startPoint x: 414, startPoint y: 239, endPoint x: 368, endPoint y: 240, distance: 46.4
click at [368, 240] on td "256783507421" at bounding box center [390, 224] width 95 height 44
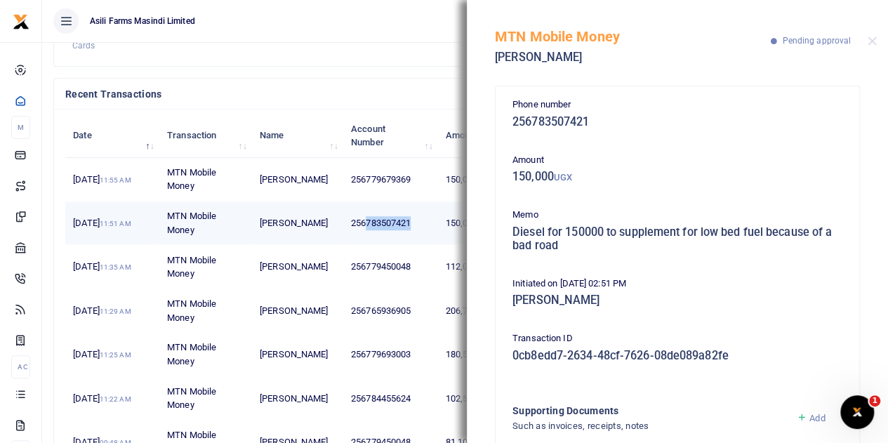
copy td "783507421"
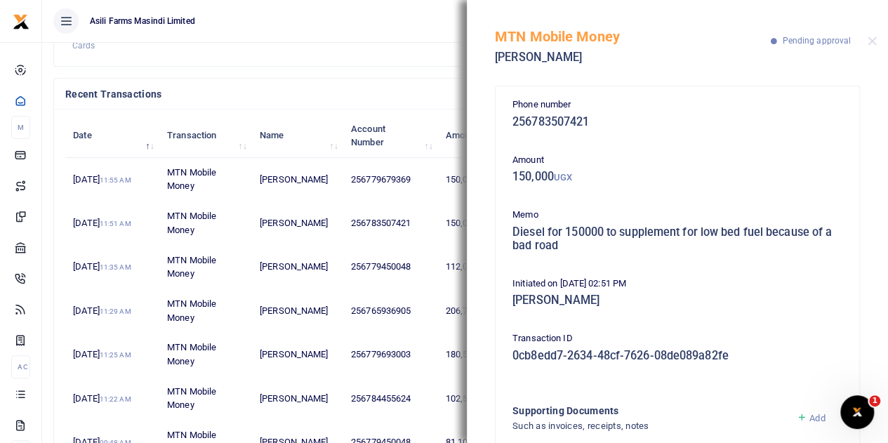
click at [438, 16] on ul "Asili Farms Masindi Limited" at bounding box center [276, 21] width 468 height 42
click at [874, 43] on button "Close" at bounding box center [872, 41] width 9 height 9
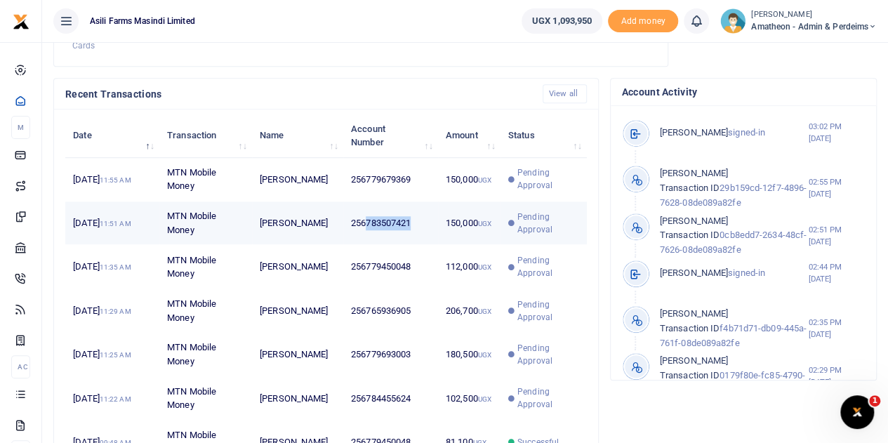
drag, startPoint x: 414, startPoint y: 239, endPoint x: 368, endPoint y: 245, distance: 46.8
click at [368, 245] on td "256783507421" at bounding box center [390, 224] width 95 height 44
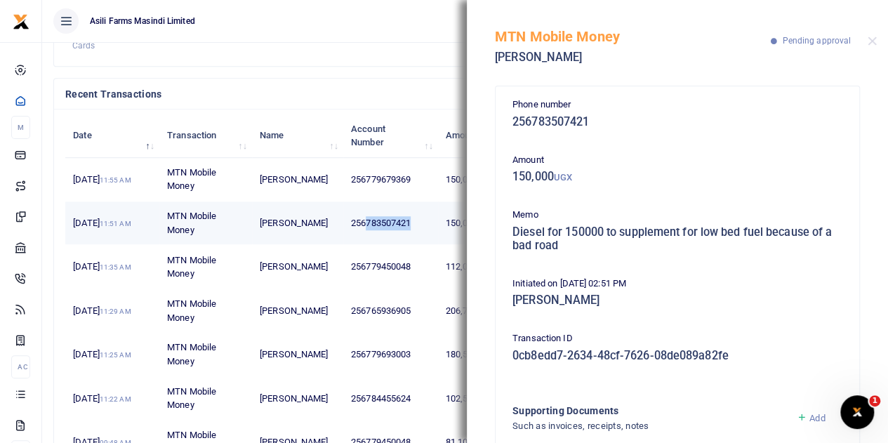
copy td "783507421"
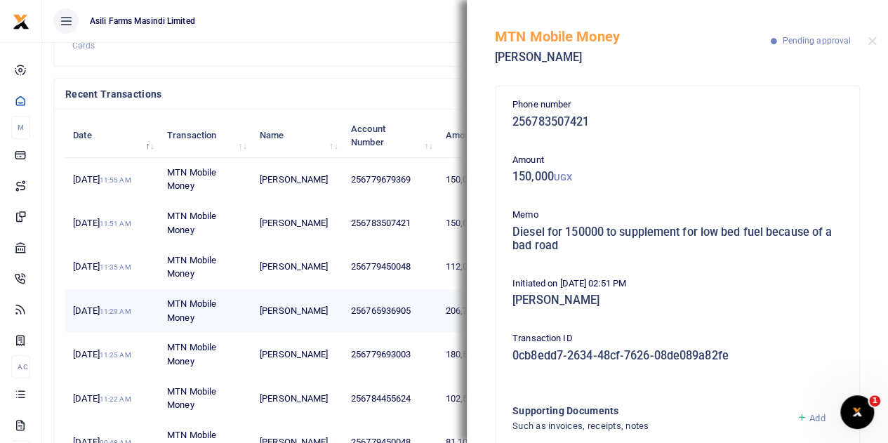
click at [416, 333] on td "256765936905" at bounding box center [390, 311] width 95 height 44
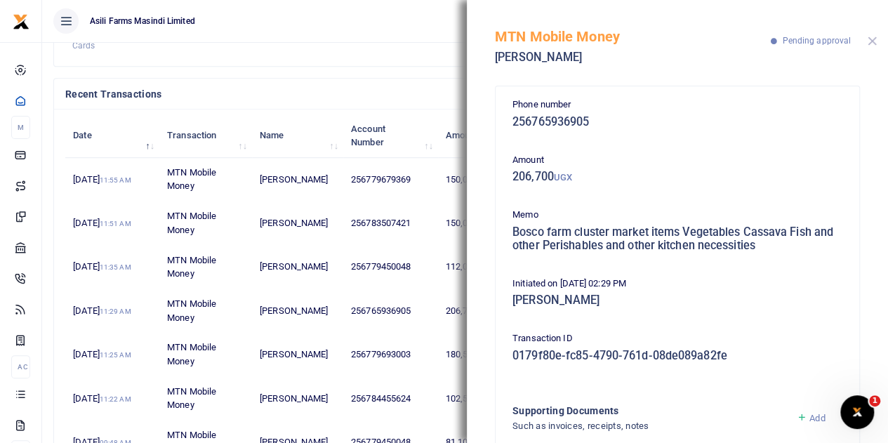
click at [869, 38] on button "Close" at bounding box center [872, 41] width 9 height 9
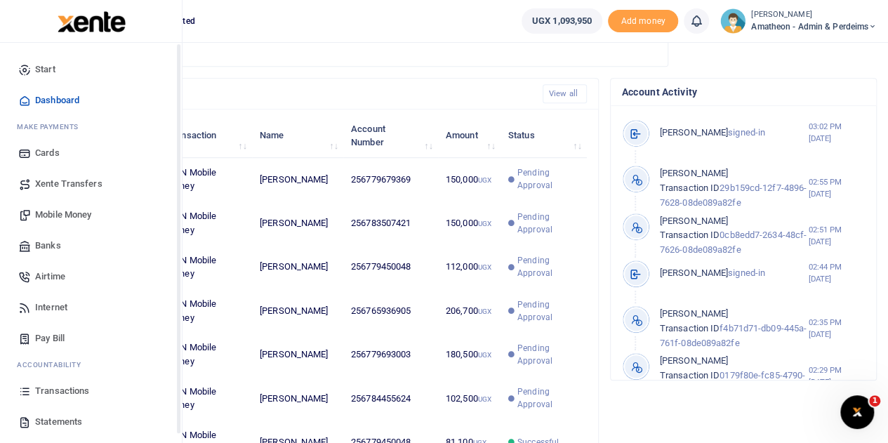
click at [28, 386] on icon at bounding box center [24, 391] width 13 height 13
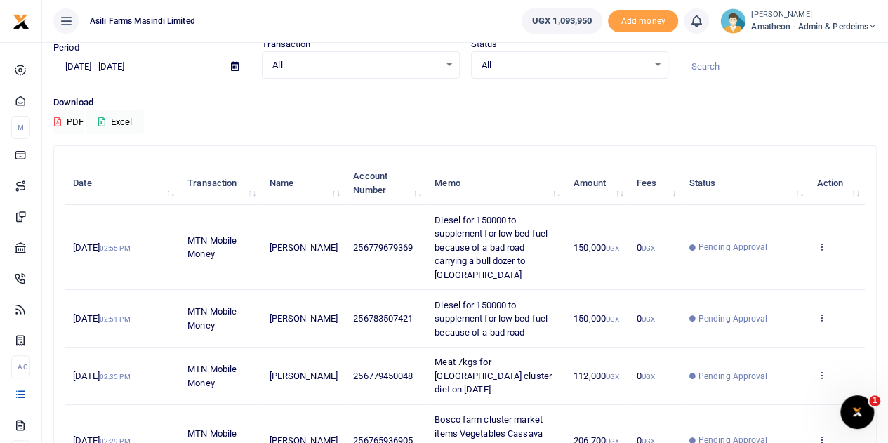
scroll to position [70, 0]
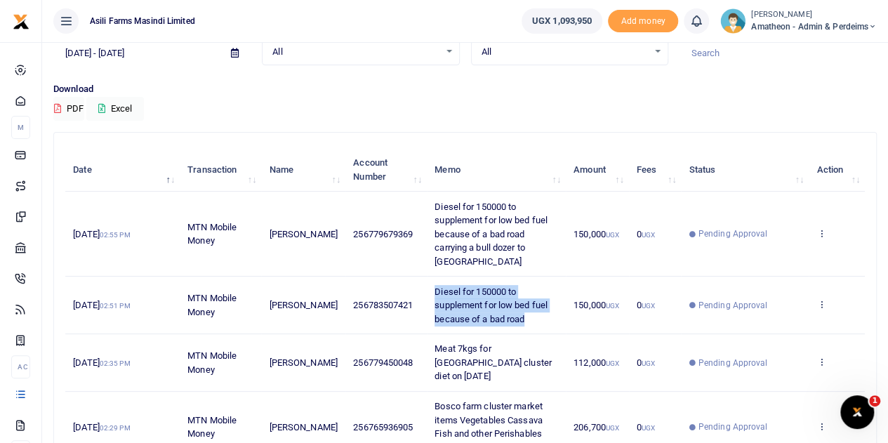
drag, startPoint x: 427, startPoint y: 289, endPoint x: 516, endPoint y: 320, distance: 94.2
click at [516, 320] on span "Diesel for 150000 to supplement for low bed fuel because of a bad road" at bounding box center [491, 306] width 113 height 38
copy span "Diesel for 150000 to supplement for low bed fuel because of a bad road"
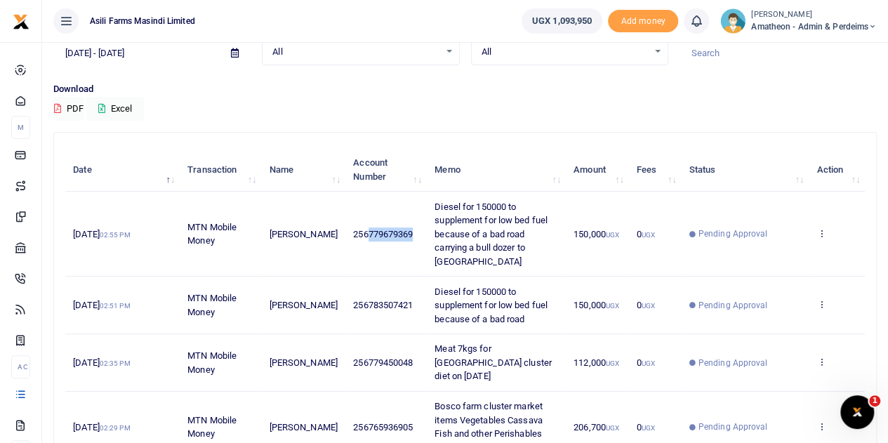
drag, startPoint x: 405, startPoint y: 232, endPoint x: 360, endPoint y: 237, distance: 45.1
click at [360, 237] on span "256779679369" at bounding box center [383, 234] width 60 height 11
copy span "779679369"
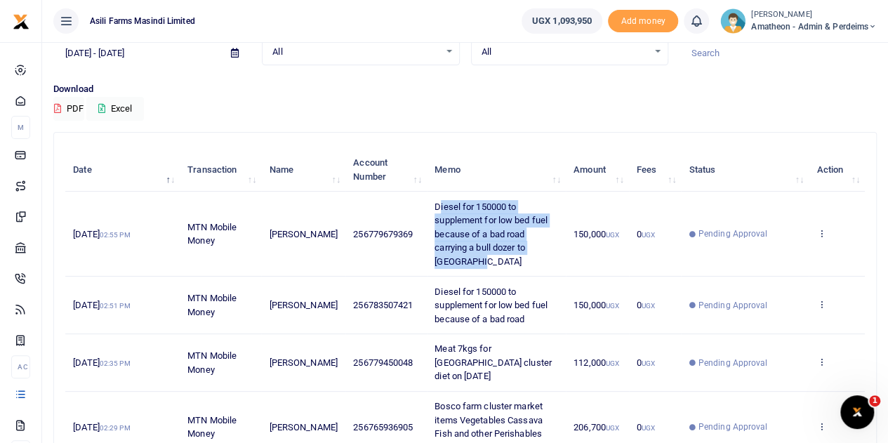
drag, startPoint x: 428, startPoint y: 206, endPoint x: 507, endPoint y: 258, distance: 94.3
click at [507, 258] on td "Diesel for 150000 to supplement for low bed fuel because of a bad road carrying…" at bounding box center [496, 234] width 139 height 85
copy span "iesel for 150000 to supplement for low bed fuel because of a bad road carrying …"
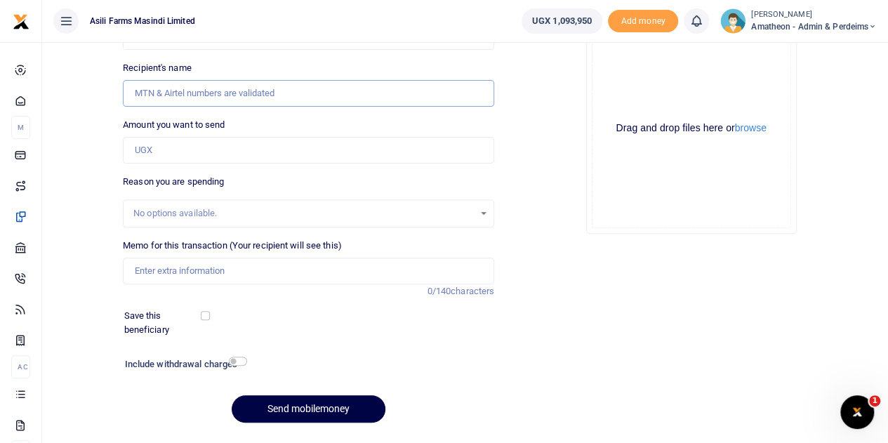
click at [254, 94] on input "Recipient's name" at bounding box center [309, 93] width 372 height 27
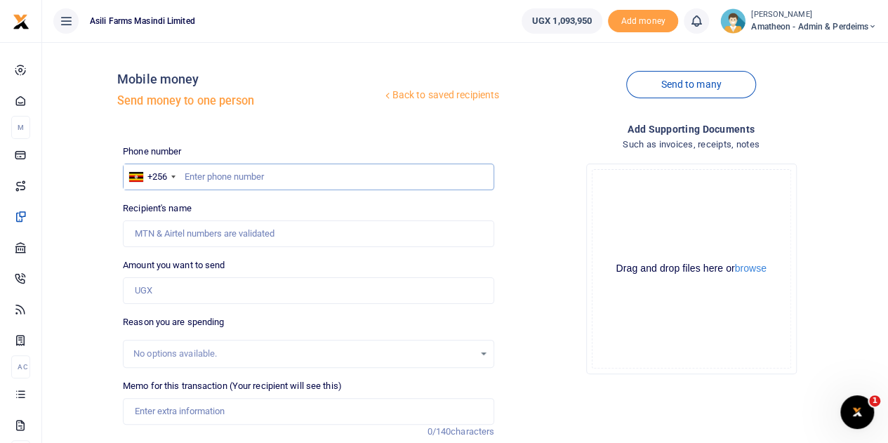
click at [236, 183] on input "text" at bounding box center [309, 177] width 372 height 27
paste input "779679369"
type input "779679369"
type input "[PERSON_NAME]"
type input "779679369"
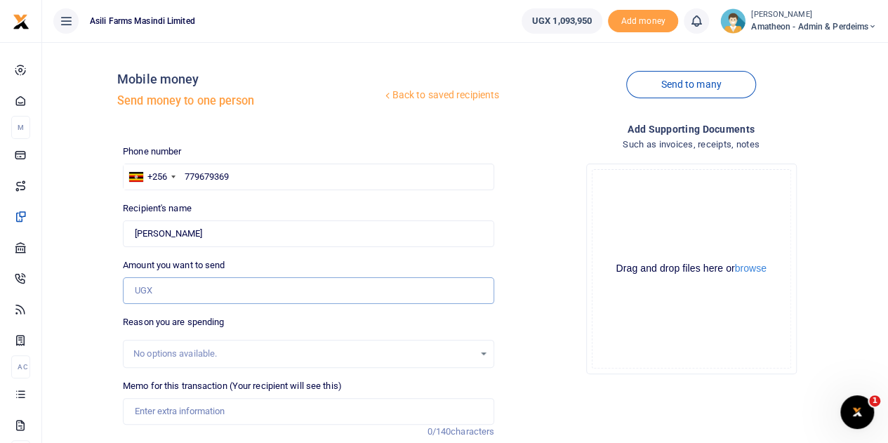
click at [190, 297] on input "Amount you want to send" at bounding box center [309, 290] width 372 height 27
type input "150,000"
click at [756, 272] on button "browse" at bounding box center [751, 268] width 32 height 11
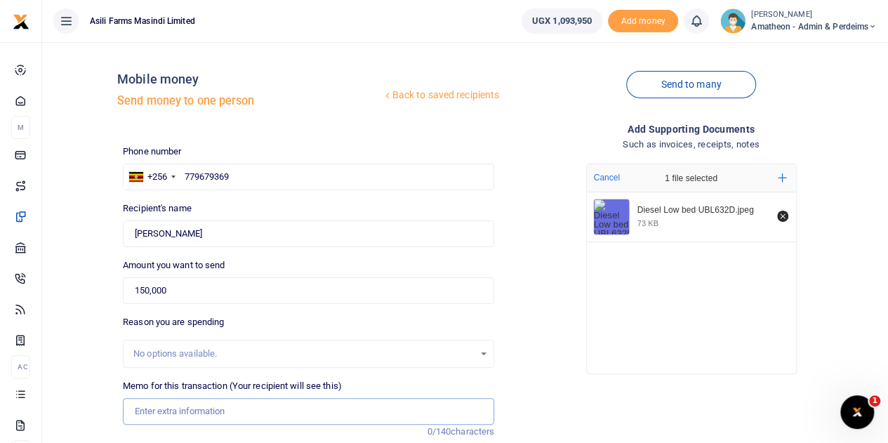
click at [176, 407] on input "Memo for this transaction (Your recipient will see this)" at bounding box center [309, 411] width 372 height 27
paste input "iesel for 150000 to supplement for low bed fuel because of a bad road carrying …"
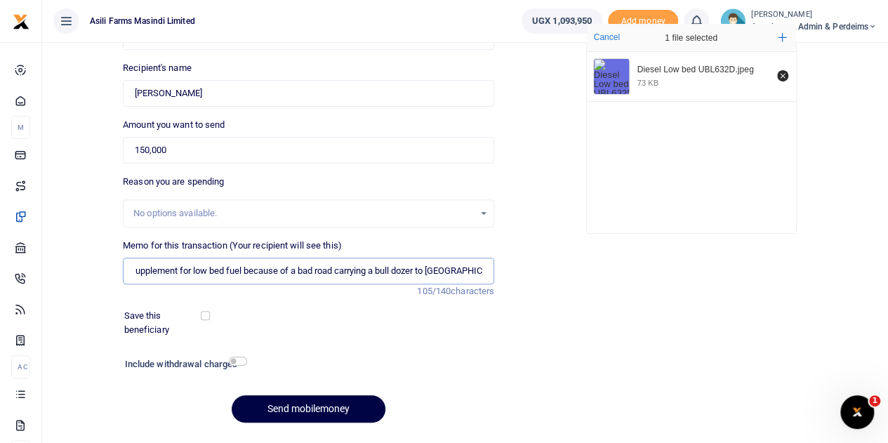
scroll to position [177, 0]
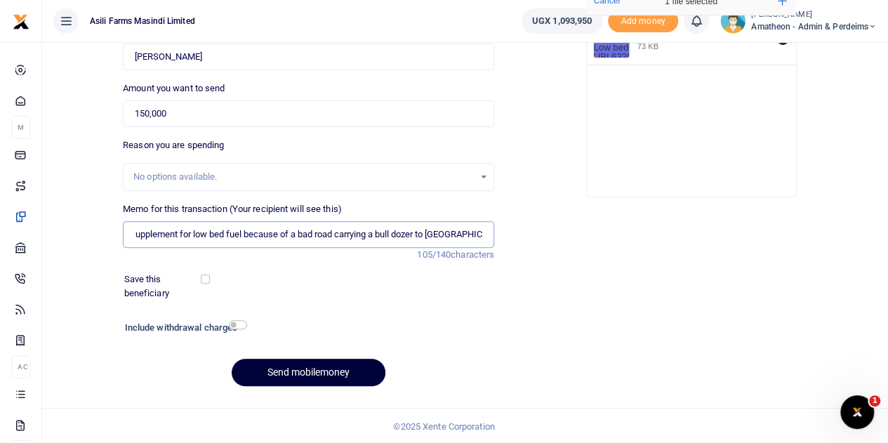
type input "iesel for 150000 to supplement for low bed fuel because of a bad road carrying …"
click at [304, 372] on button "Send mobilemoney" at bounding box center [309, 372] width 154 height 27
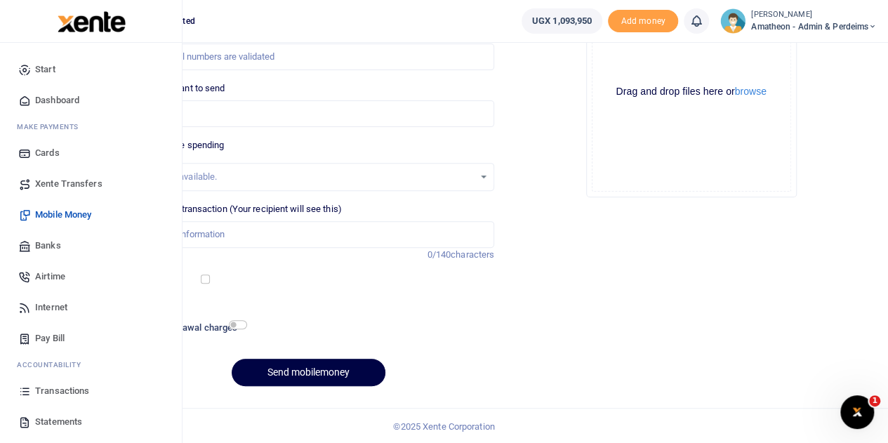
click at [54, 388] on span "Transactions" at bounding box center [62, 391] width 54 height 14
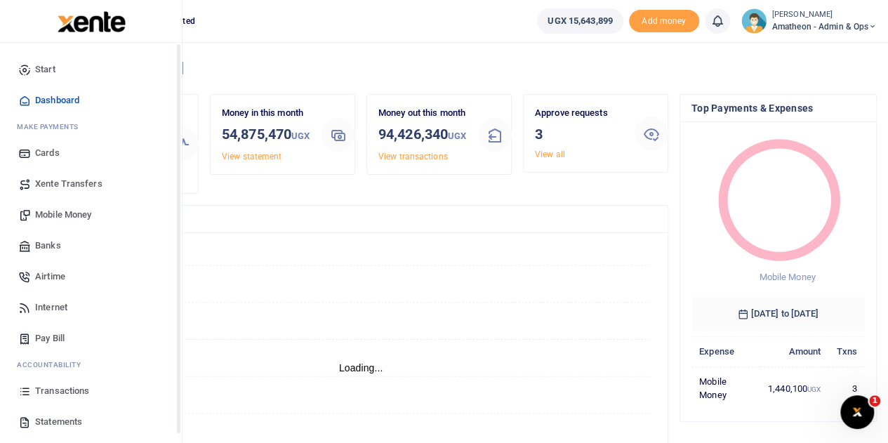
scroll to position [11, 11]
click at [37, 390] on span "Transactions" at bounding box center [62, 391] width 54 height 14
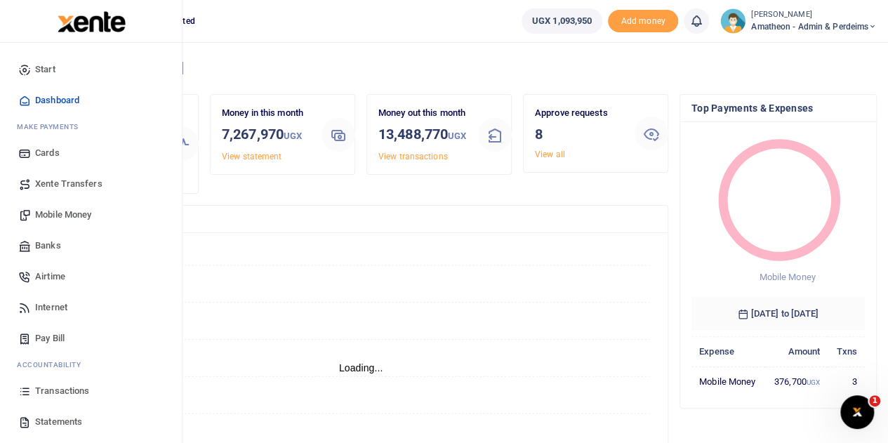
scroll to position [11, 11]
click at [48, 393] on span "Transactions" at bounding box center [62, 391] width 54 height 14
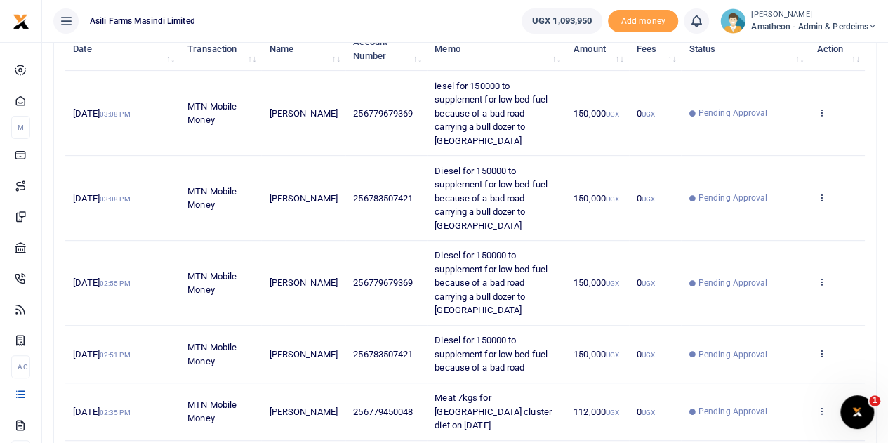
scroll to position [211, 0]
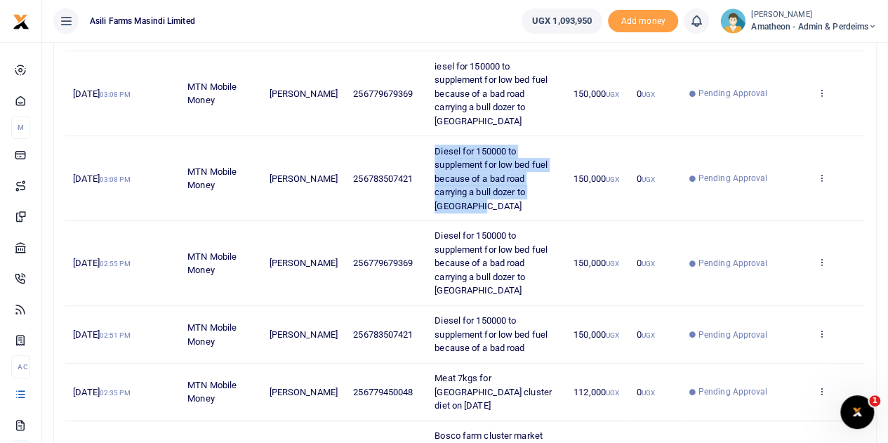
drag, startPoint x: 426, startPoint y: 148, endPoint x: 543, endPoint y: 203, distance: 129.4
click at [543, 203] on td "Diesel for 150000 to supplement for low bed fuel because of a bad road carrying…" at bounding box center [496, 178] width 139 height 85
copy span "Diesel for 150000 to supplement for low bed fuel because of a bad road carrying…"
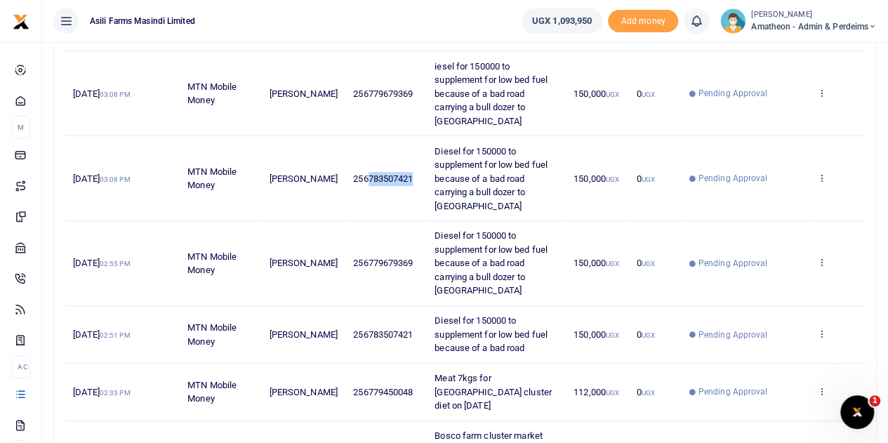
drag, startPoint x: 405, startPoint y: 176, endPoint x: 361, endPoint y: 180, distance: 43.7
click at [361, 180] on span "256783507421" at bounding box center [383, 178] width 60 height 11
copy span "783507421"
drag, startPoint x: 405, startPoint y: 91, endPoint x: 359, endPoint y: 93, distance: 45.7
click at [359, 93] on span "256779679369" at bounding box center [383, 93] width 60 height 11
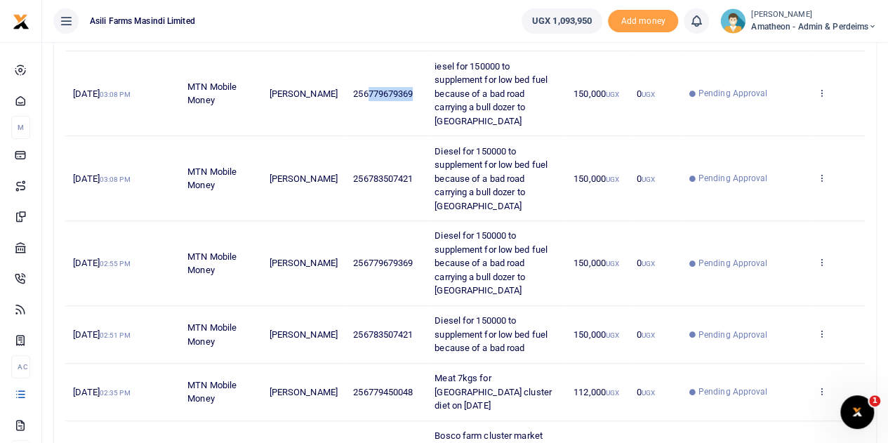
copy span "779679369"
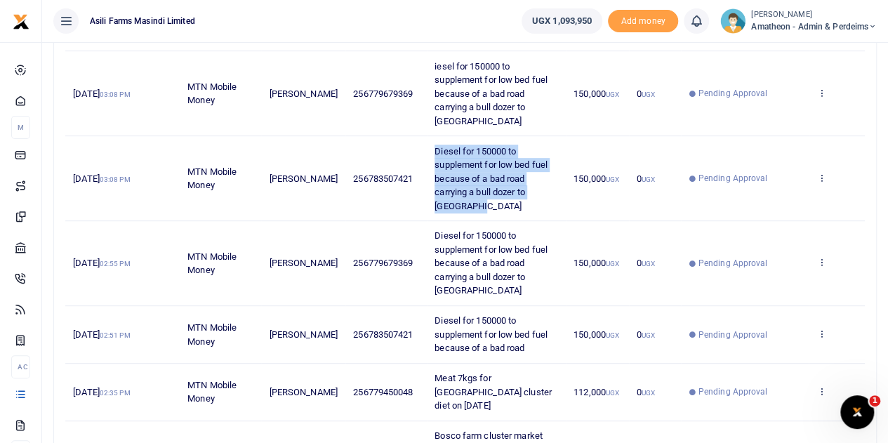
drag, startPoint x: 426, startPoint y: 150, endPoint x: 510, endPoint y: 202, distance: 98.6
click at [510, 202] on td "Diesel for 150000 to supplement for low bed fuel because of a bad road carrying…" at bounding box center [496, 178] width 139 height 85
copy span "Diesel for 150000 to supplement for low bed fuel because of a bad road carrying…"
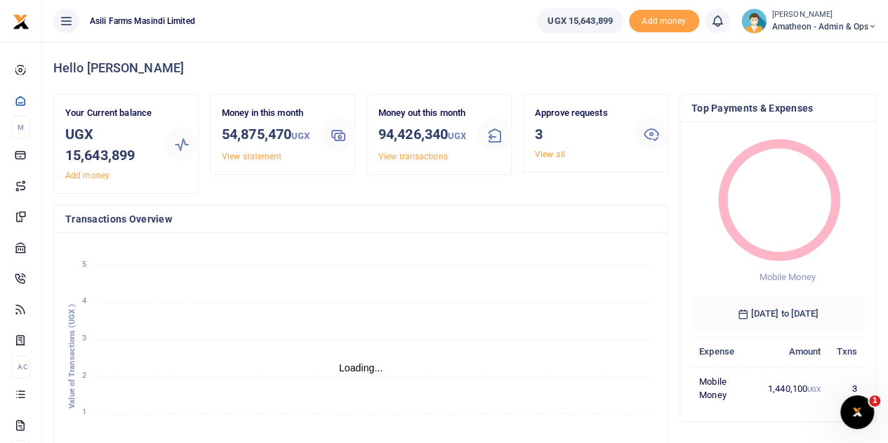
scroll to position [11, 11]
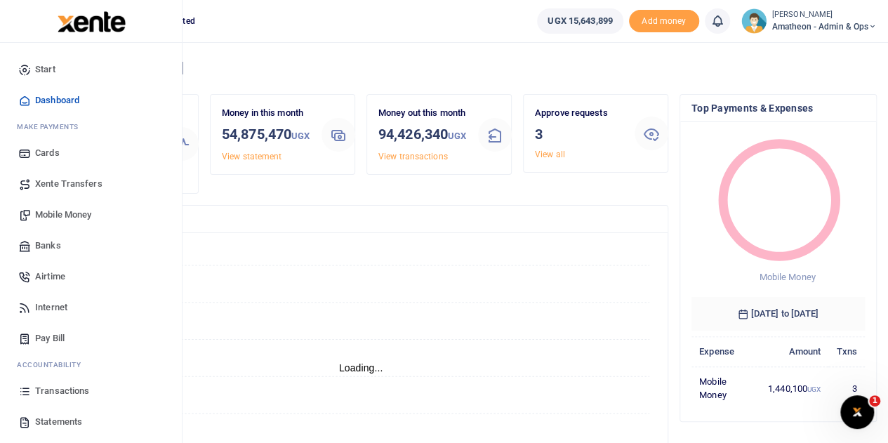
click at [52, 215] on span "Mobile Money" at bounding box center [63, 215] width 56 height 14
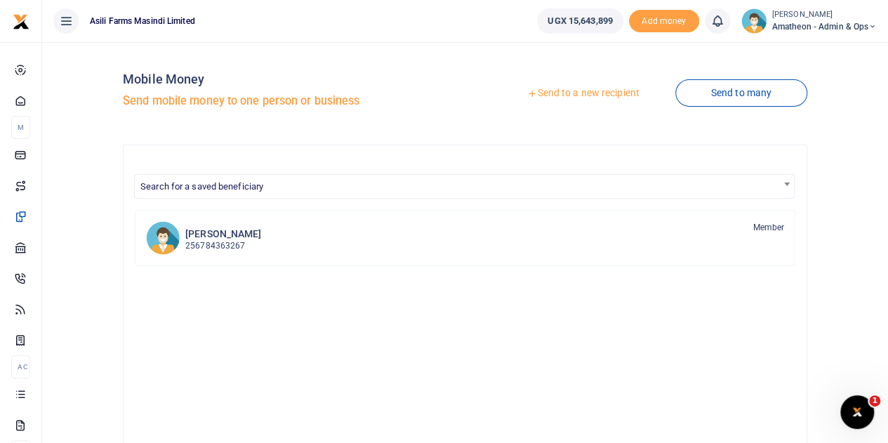
click at [577, 93] on link "Send to a new recipient" at bounding box center [583, 93] width 183 height 25
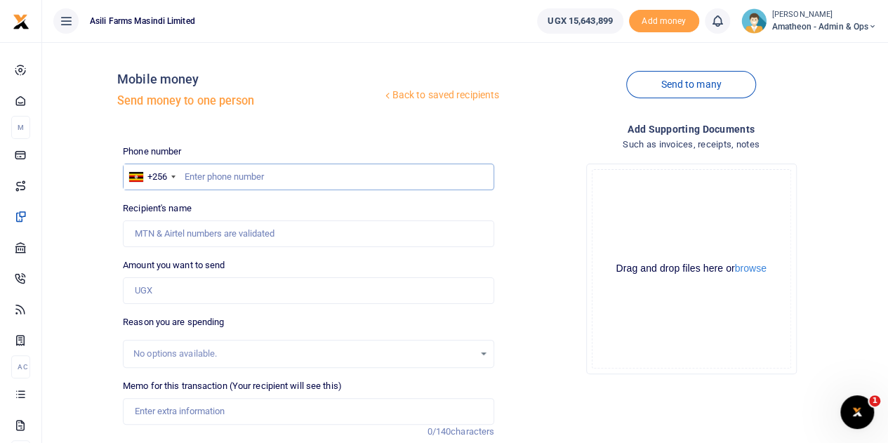
click at [235, 178] on input "text" at bounding box center [309, 177] width 372 height 27
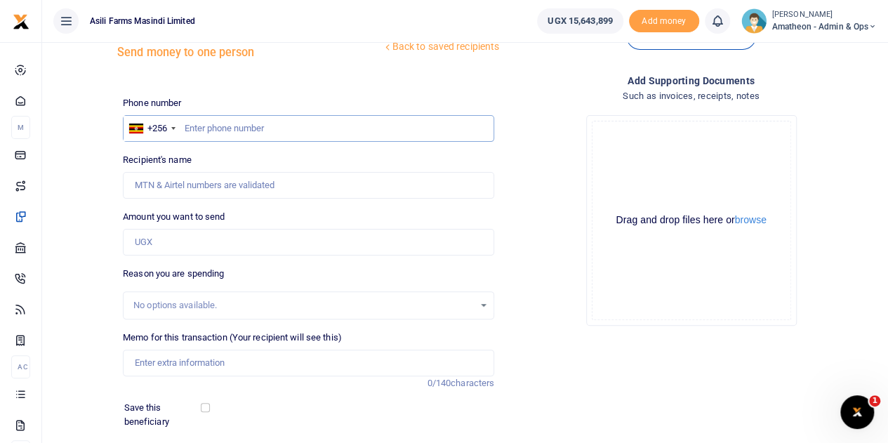
scroll to position [70, 0]
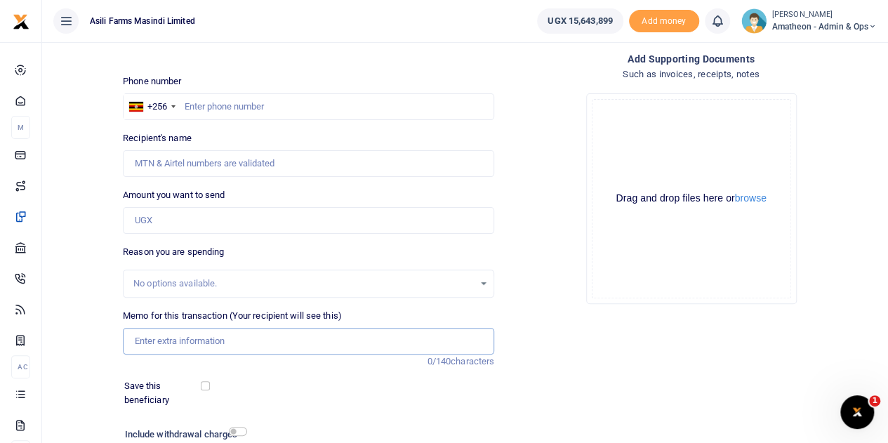
click at [160, 340] on input "Memo for this transaction (Your recipient will see this)" at bounding box center [309, 341] width 372 height 27
paste input "Diesel for 150000 to supplement for low bed fuel because of a bad road carrying…"
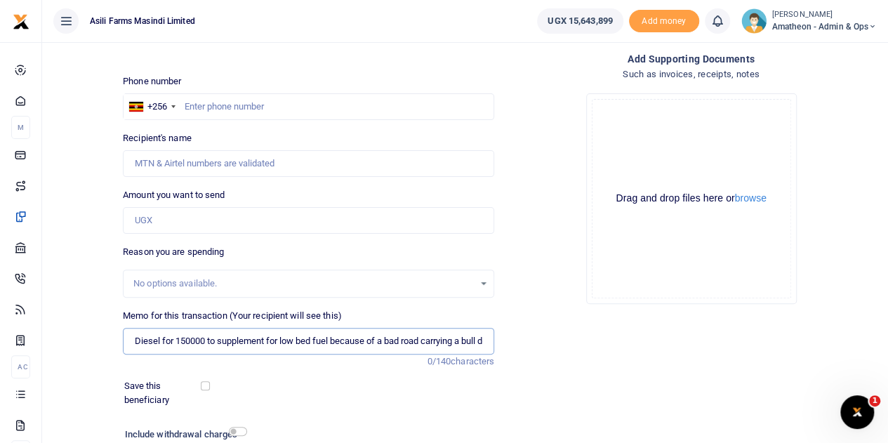
scroll to position [0, 86]
type input "Diesel for 150000 to supplement for low bed fuel because of a bad road carrying…"
click at [178, 216] on input "Amount you want to send" at bounding box center [309, 220] width 372 height 27
type input "150,000"
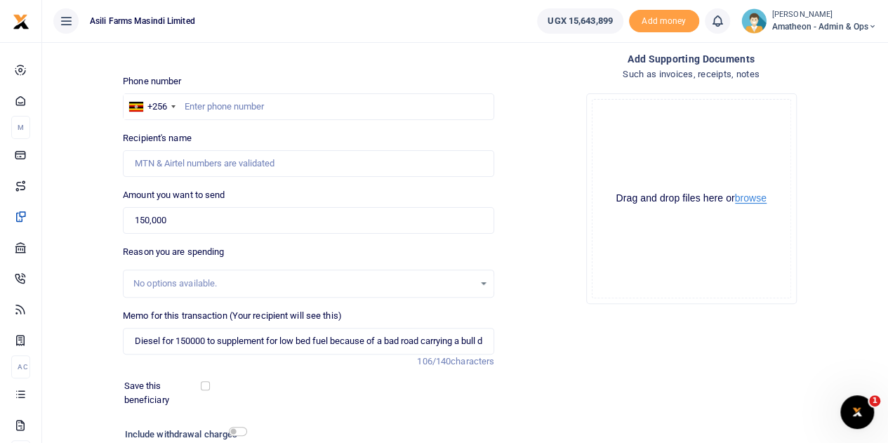
click at [758, 199] on button "browse" at bounding box center [751, 198] width 32 height 11
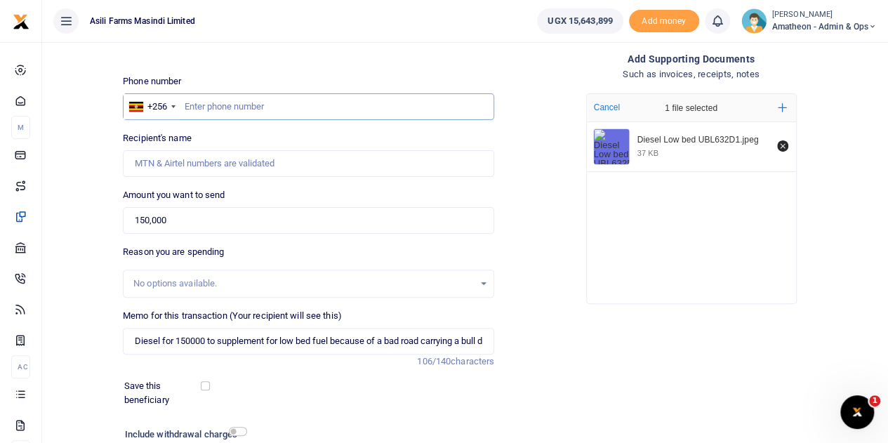
click at [204, 106] on input "text" at bounding box center [309, 106] width 372 height 27
paste input "783507421"
type input "783507421"
type input "[PERSON_NAME]"
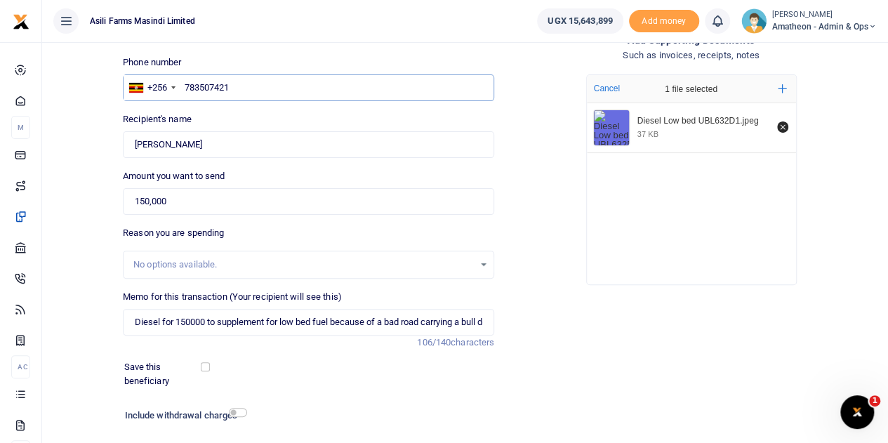
scroll to position [177, 0]
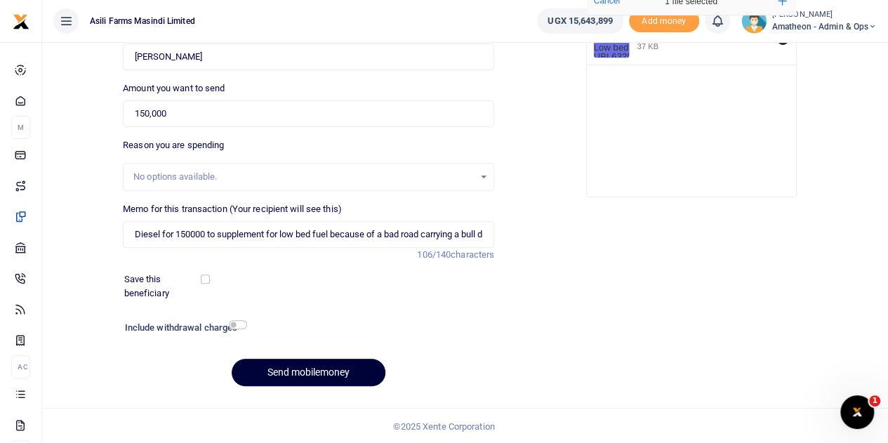
type input "783507421"
click at [306, 370] on button "Send mobilemoney" at bounding box center [309, 372] width 154 height 27
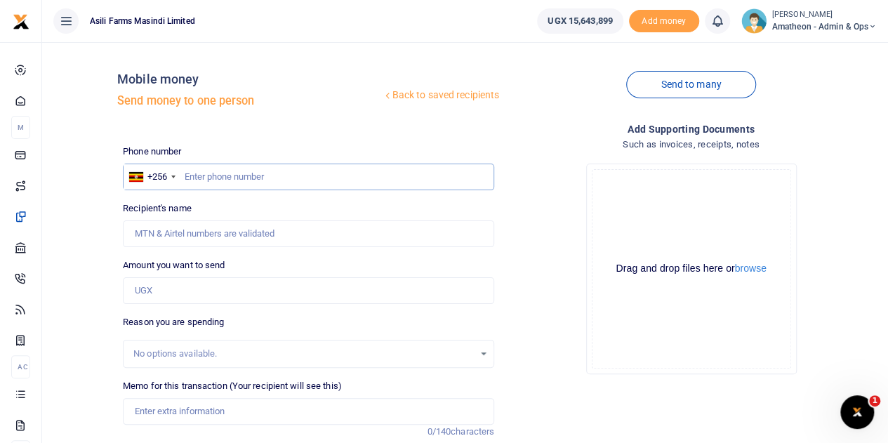
click at [205, 173] on input "text" at bounding box center [309, 177] width 372 height 27
paste input "779679369"
type input "779679369"
type input "Richard Lapolo"
type input "779679369"
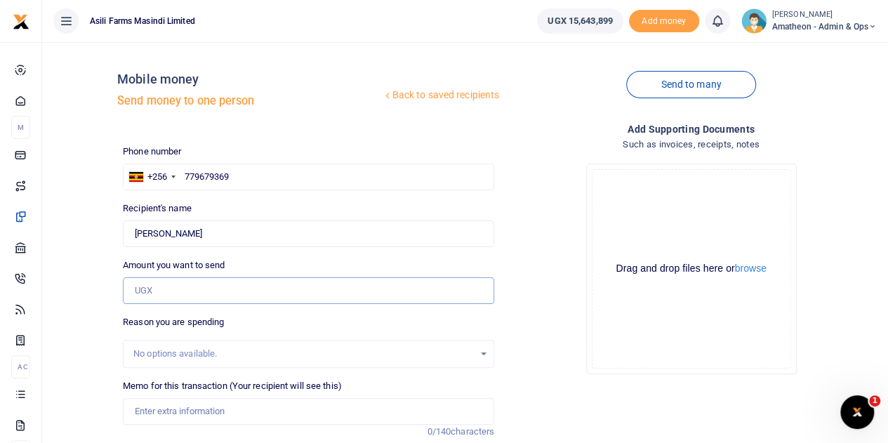
click at [169, 295] on input "Amount you want to send" at bounding box center [309, 290] width 372 height 27
type input "150,000"
click at [756, 268] on button "browse" at bounding box center [751, 268] width 32 height 11
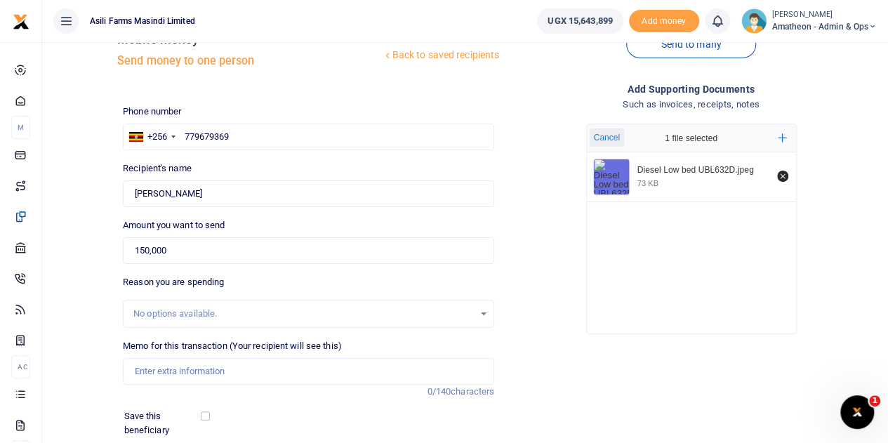
scroll to position [70, 0]
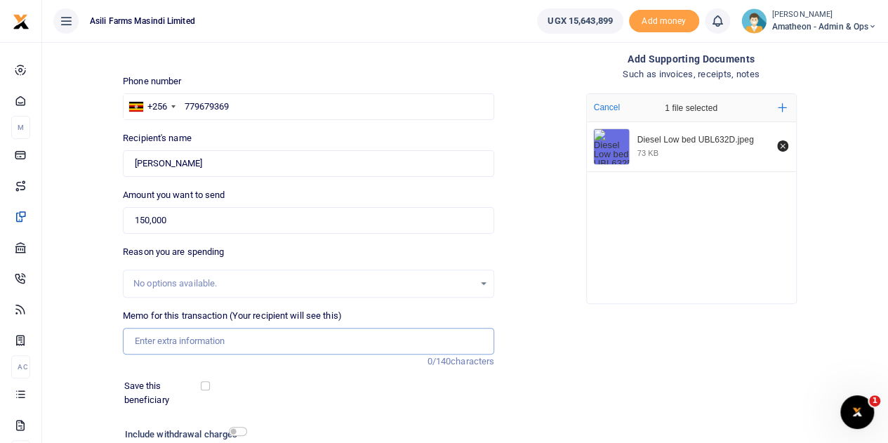
click at [196, 340] on input "Memo for this transaction (Your recipient will see this)" at bounding box center [309, 341] width 372 height 27
click at [156, 347] on input "Memo for this transaction (Your recipient will see this)" at bounding box center [309, 341] width 372 height 27
paste input "Diesel for 150000 to supplement for low bed fuel because of a bad road carrying…"
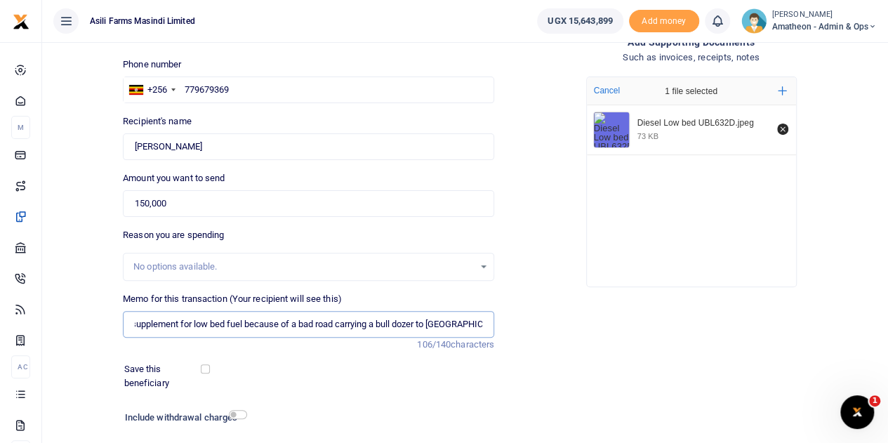
scroll to position [177, 0]
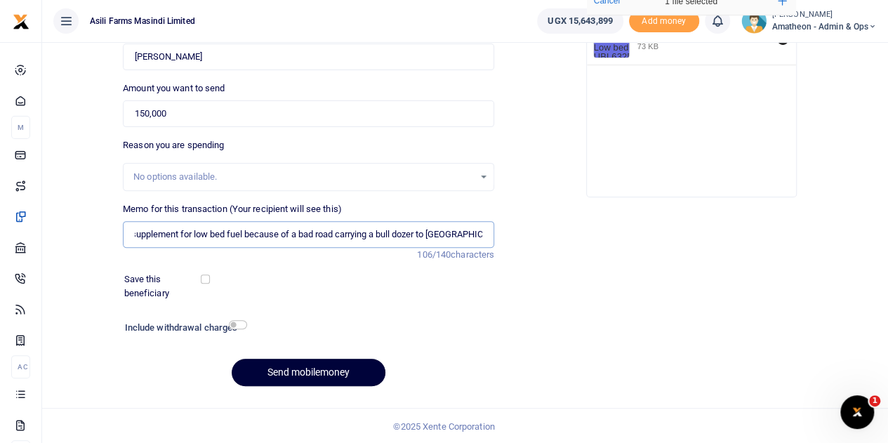
type input "Diesel for 150000 to supplement for low bed fuel because of a bad road carrying…"
click at [311, 370] on button "Send mobilemoney" at bounding box center [309, 372] width 154 height 27
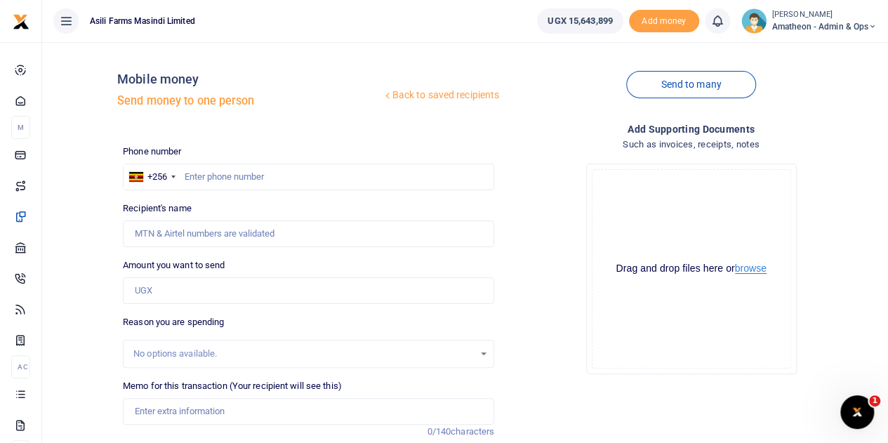
click at [751, 269] on button "browse" at bounding box center [751, 268] width 32 height 11
click at [753, 270] on button "browse" at bounding box center [751, 268] width 32 height 11
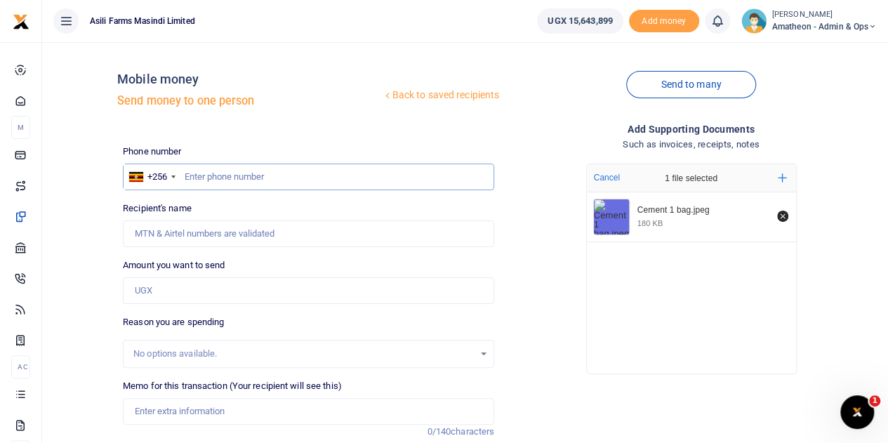
click at [239, 180] on input "text" at bounding box center [309, 177] width 372 height 27
type input "779215998"
type input "Christopher Akugizibwe"
type input "779215998"
click at [166, 291] on input "Amount you want to send" at bounding box center [309, 290] width 372 height 27
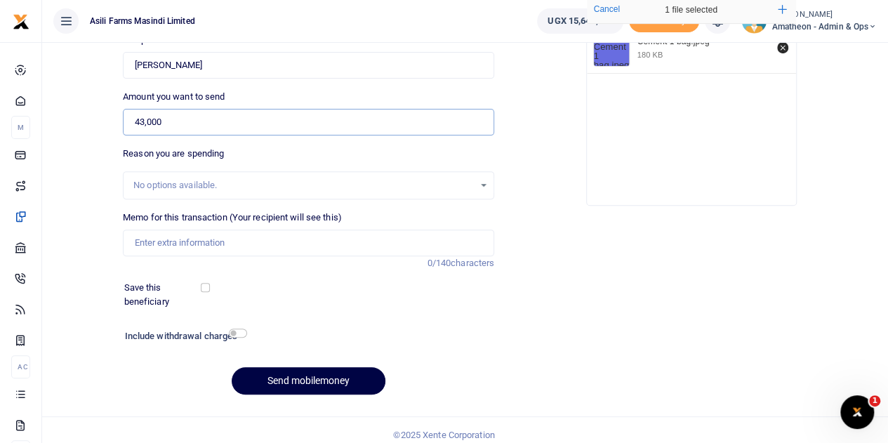
scroll to position [177, 0]
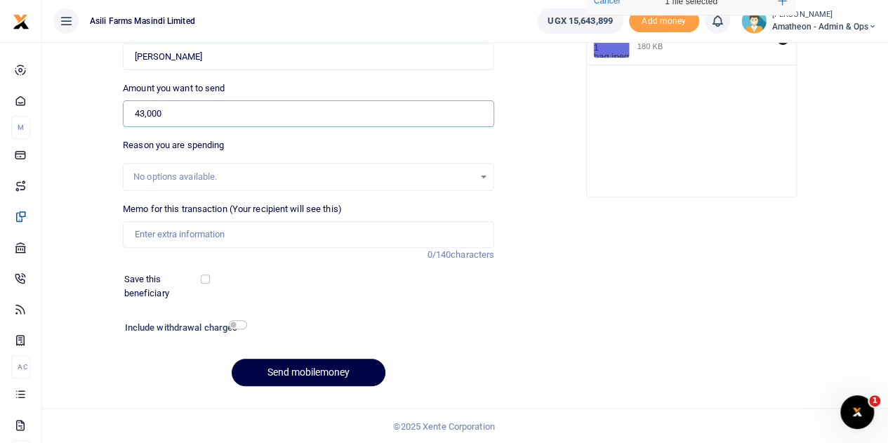
type input "43,000"
click at [180, 237] on input "Memo for this transaction (Your recipient will see this)" at bounding box center [309, 234] width 372 height 27
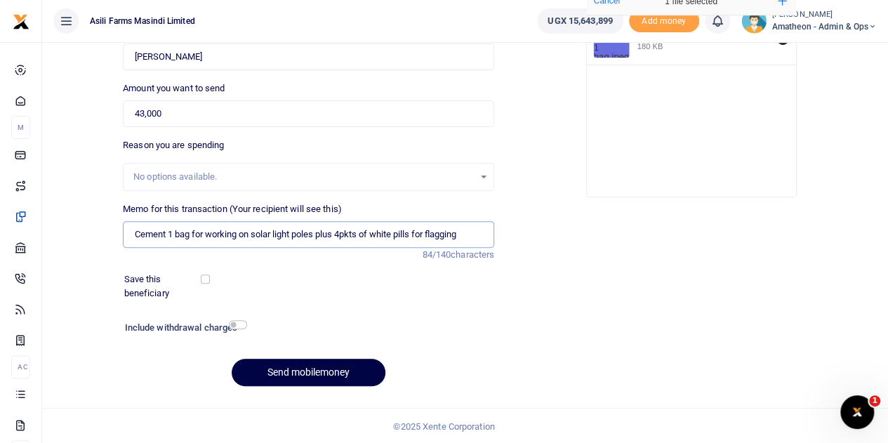
type input "Cement 1 bag for working on solar light poles plus 4pkts of white pills for fla…"
click at [237, 322] on input "checkbox" at bounding box center [238, 324] width 18 height 9
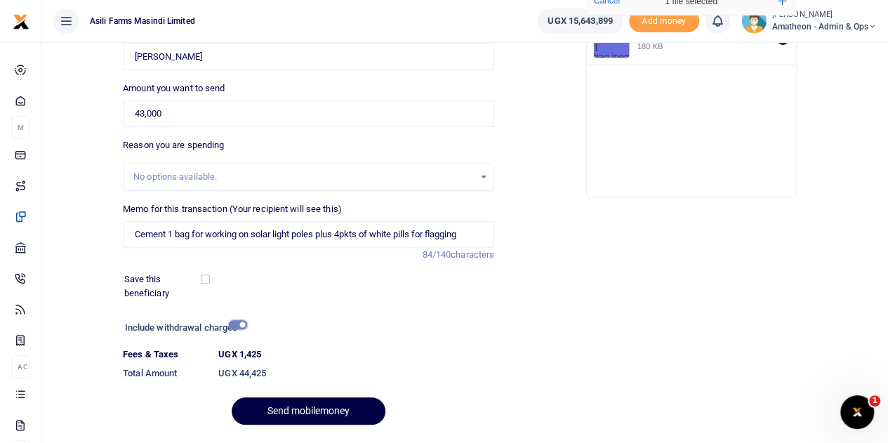
click at [238, 324] on input "checkbox" at bounding box center [238, 324] width 18 height 9
checkbox input "false"
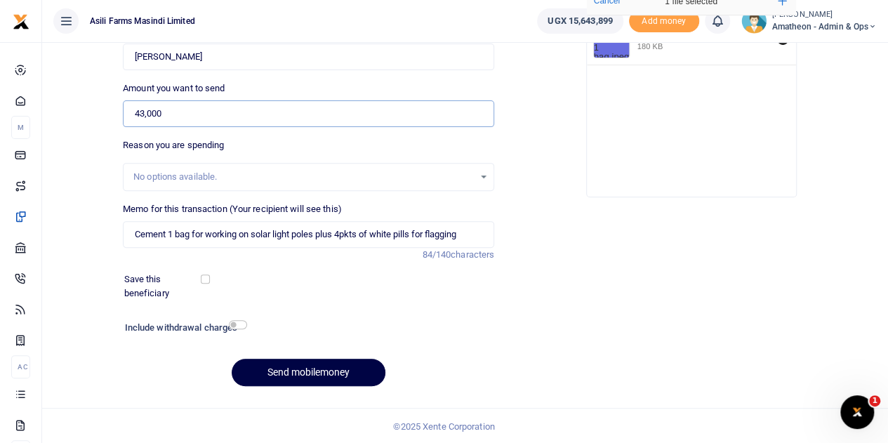
drag, startPoint x: 165, startPoint y: 113, endPoint x: 123, endPoint y: 114, distance: 42.2
click at [123, 114] on input "43,000" at bounding box center [309, 113] width 372 height 27
type input "44,000"
click at [235, 322] on input "checkbox" at bounding box center [238, 324] width 18 height 9
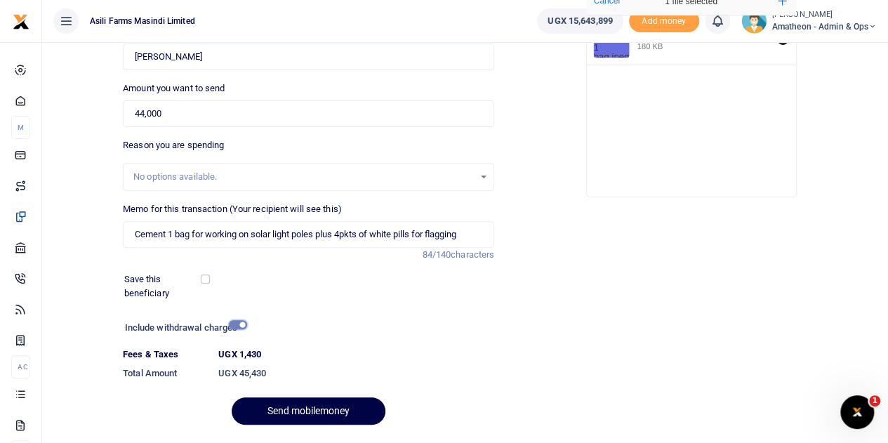
click at [235, 322] on input "checkbox" at bounding box center [238, 324] width 18 height 9
checkbox input "false"
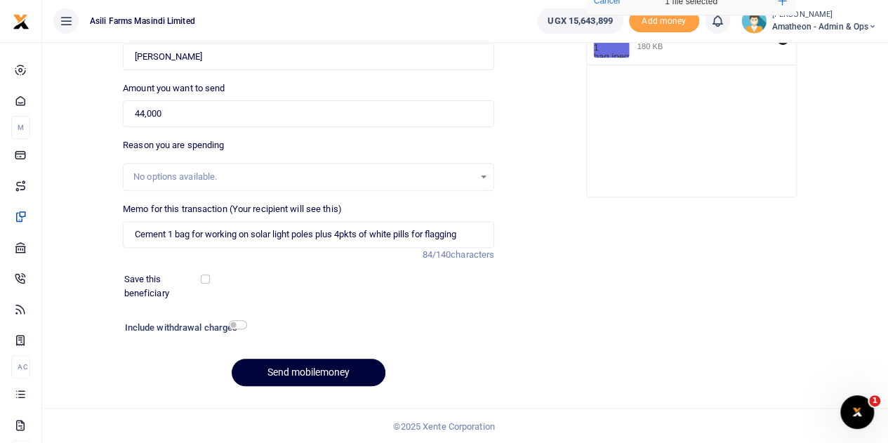
click at [309, 369] on button "Send mobilemoney" at bounding box center [309, 372] width 154 height 27
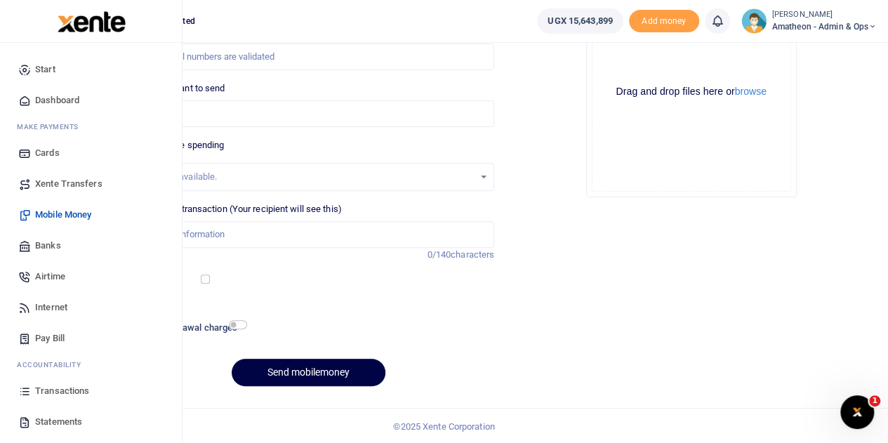
click at [43, 391] on span "Transactions" at bounding box center [62, 391] width 54 height 14
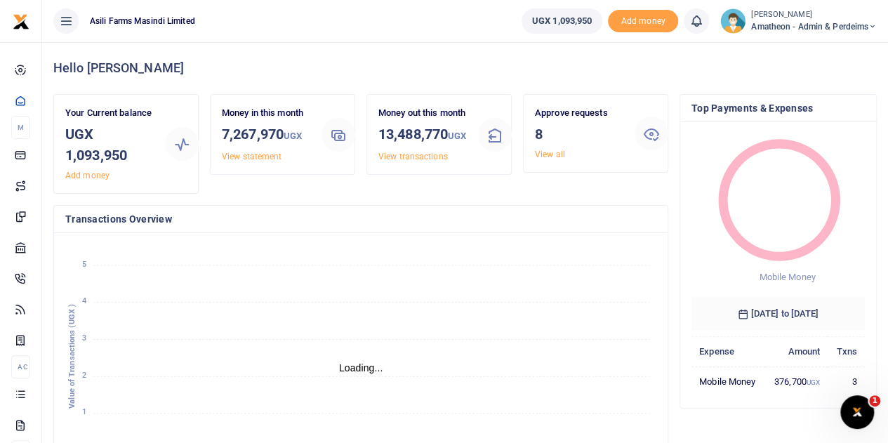
scroll to position [11, 11]
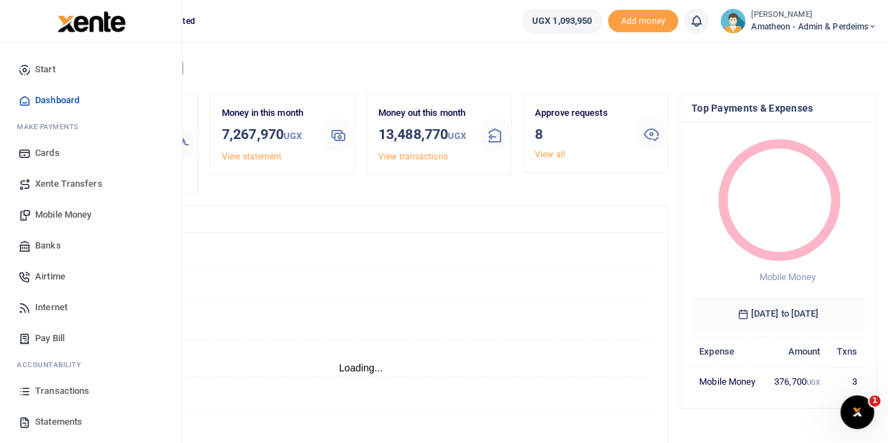
click at [51, 391] on span "Transactions" at bounding box center [62, 391] width 54 height 14
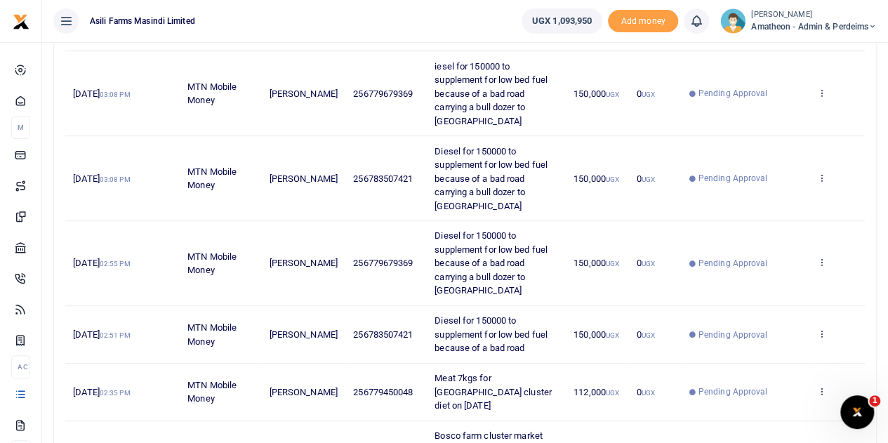
scroll to position [140, 0]
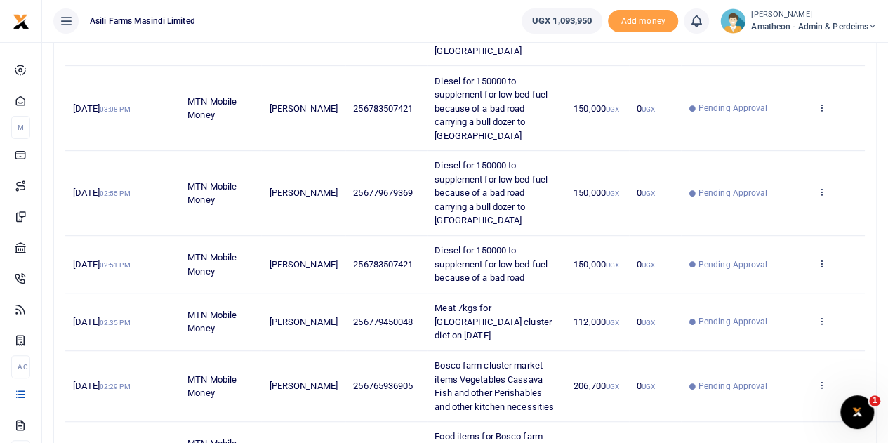
scroll to position [140, 0]
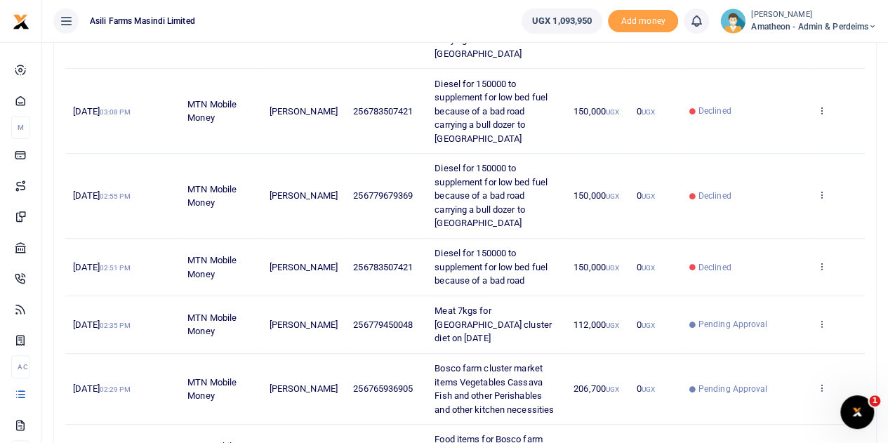
scroll to position [281, 0]
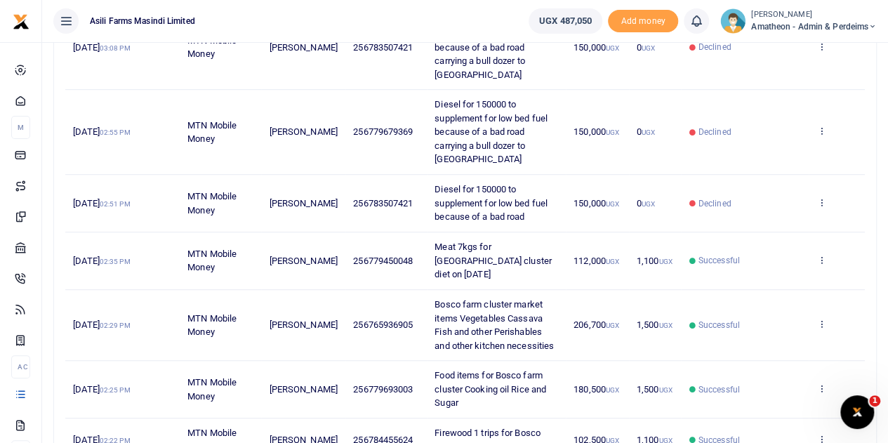
scroll to position [421, 0]
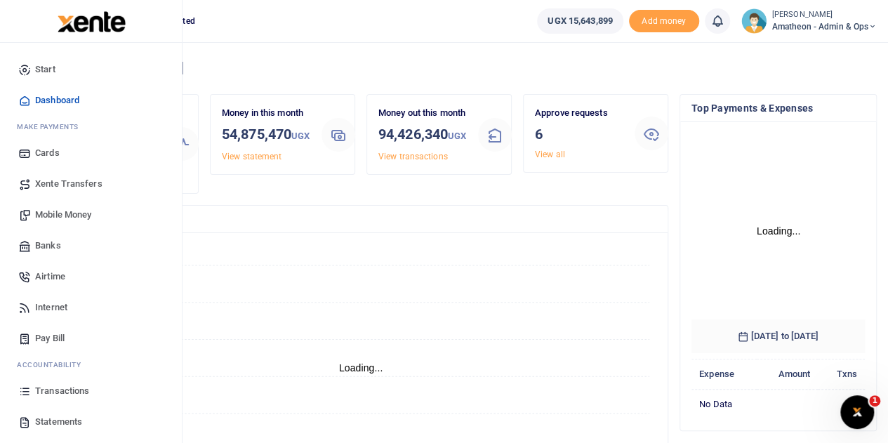
click at [45, 390] on span "Transactions" at bounding box center [62, 391] width 54 height 14
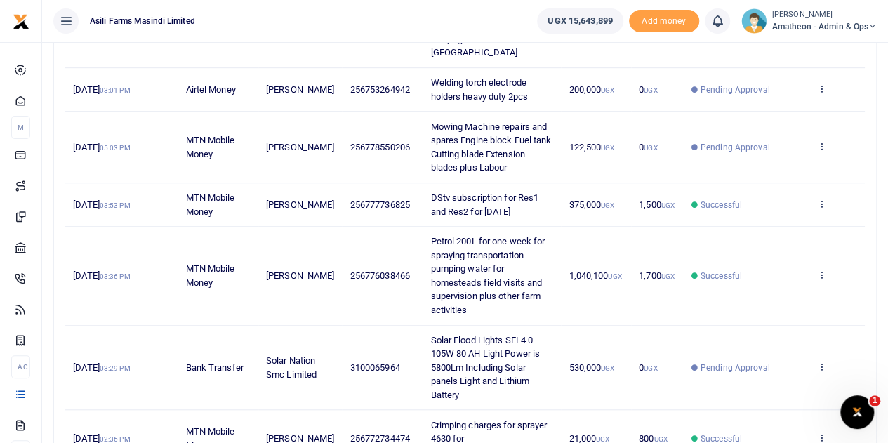
scroll to position [211, 0]
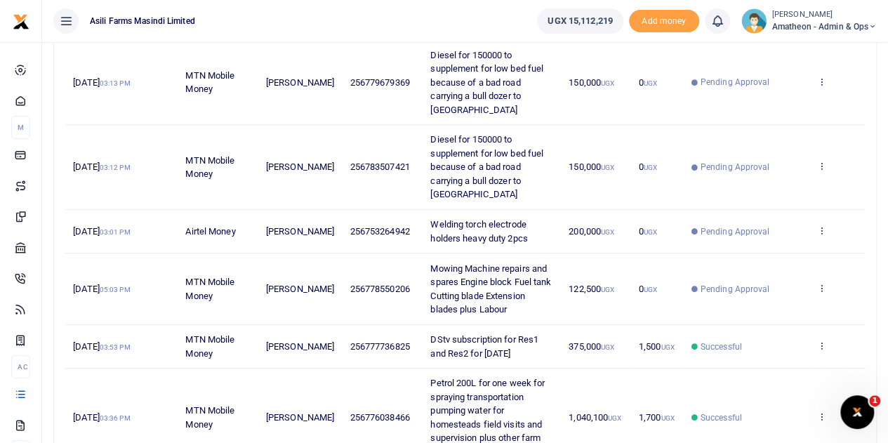
scroll to position [281, 0]
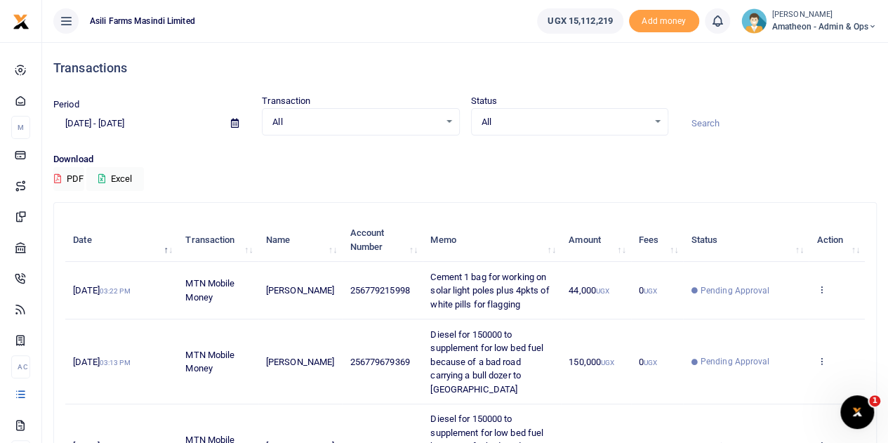
scroll to position [70, 0]
